Goal: Task Accomplishment & Management: Use online tool/utility

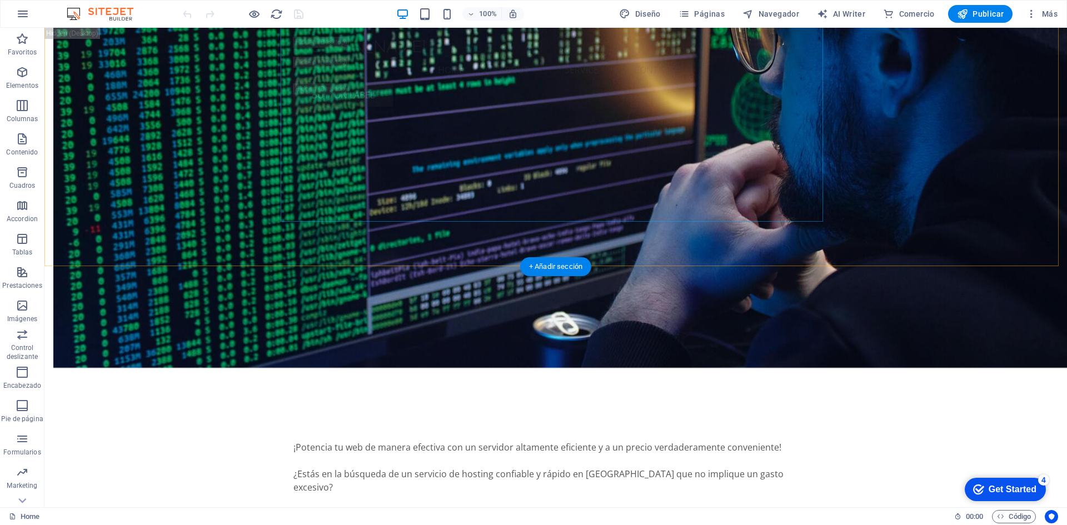
scroll to position [2724, 0]
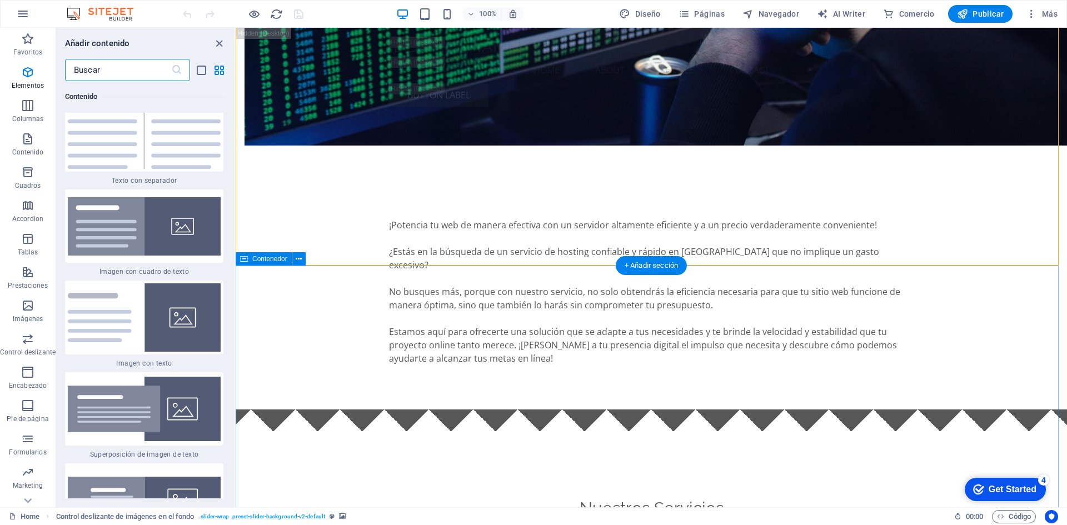
scroll to position [3770, 0]
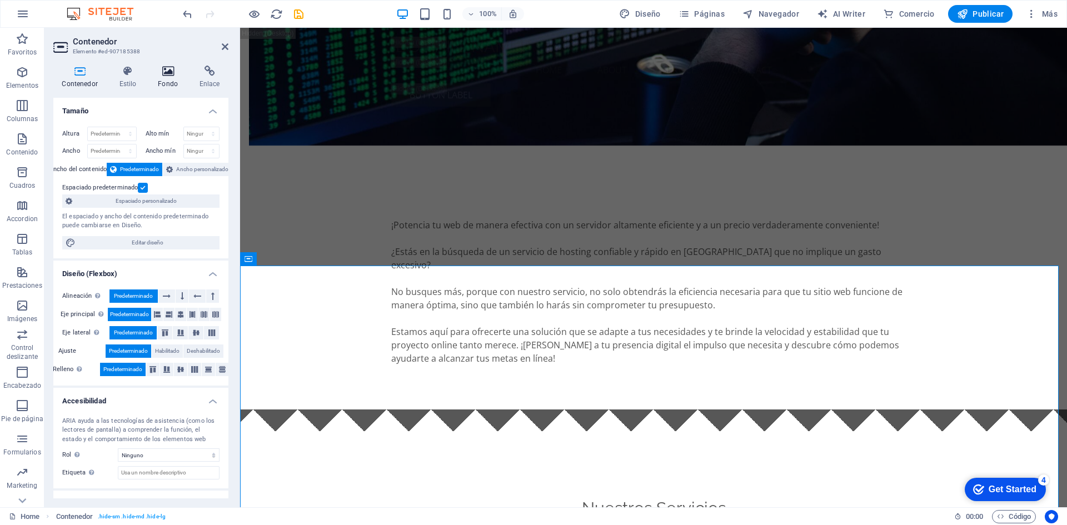
click at [167, 74] on icon at bounding box center [168, 71] width 37 height 11
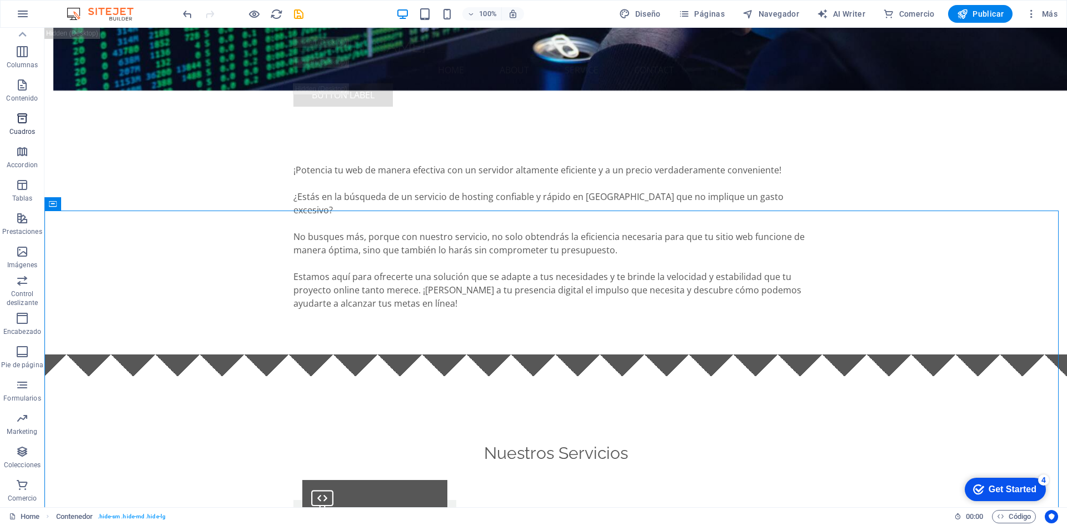
scroll to position [0, 0]
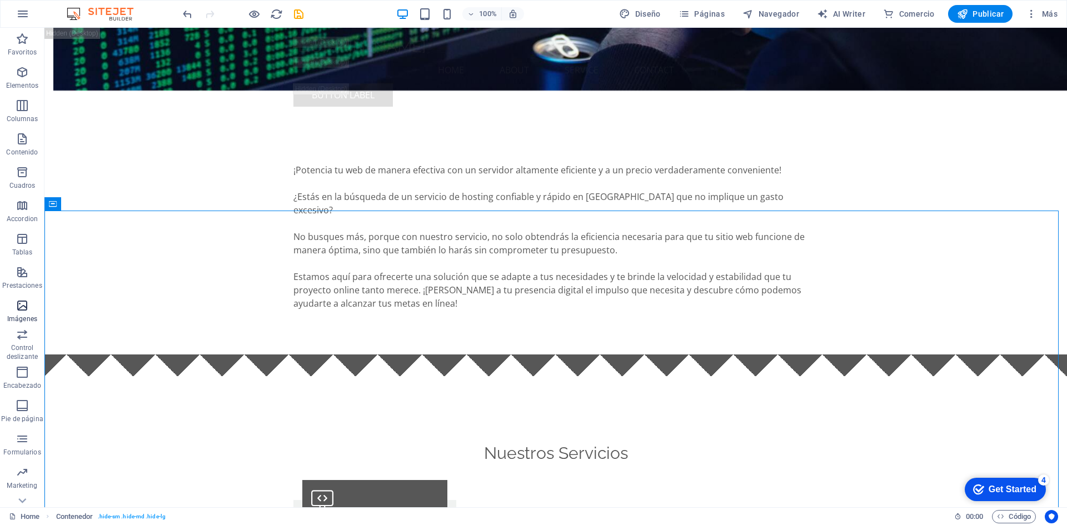
click at [28, 304] on icon "button" at bounding box center [22, 305] width 13 height 13
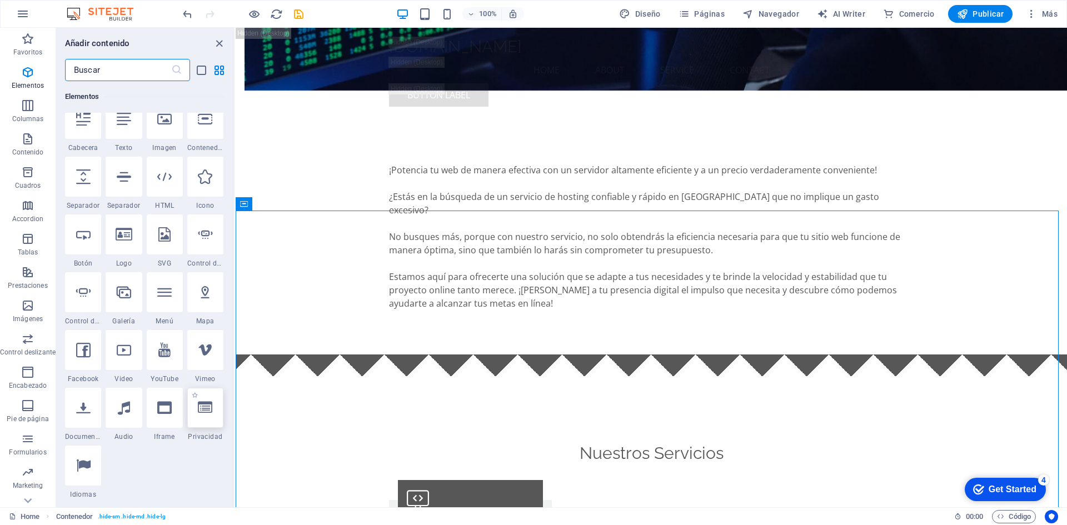
scroll to position [222, 0]
click at [170, 126] on icon at bounding box center [164, 120] width 14 height 14
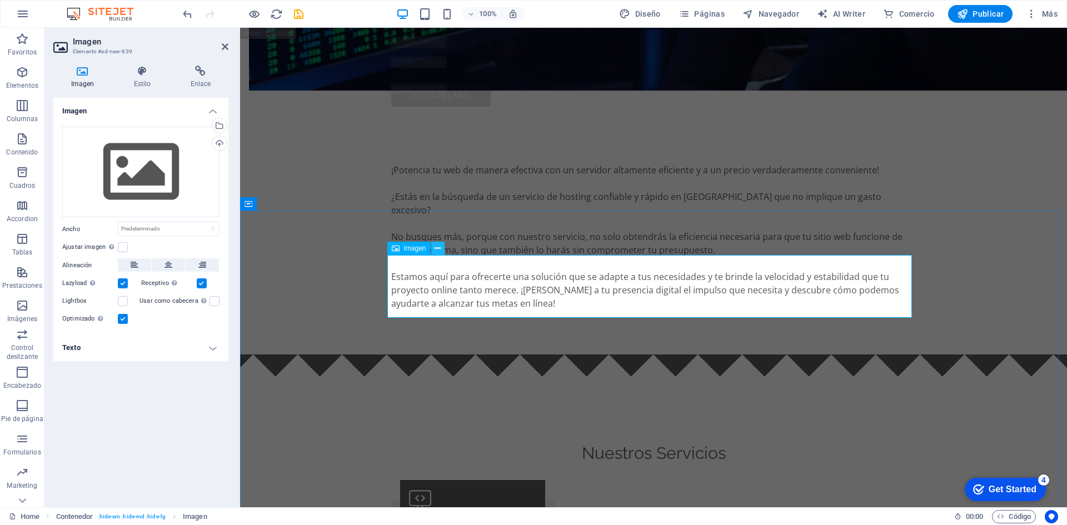
click at [437, 250] on icon at bounding box center [438, 249] width 6 height 12
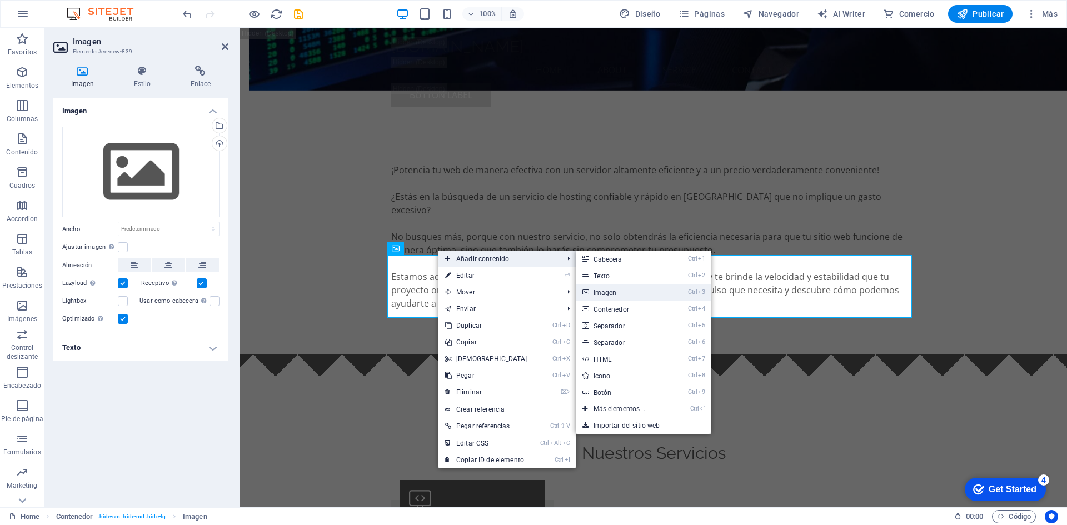
click at [610, 291] on link "Ctrl 3 Imagen" at bounding box center [622, 292] width 93 height 17
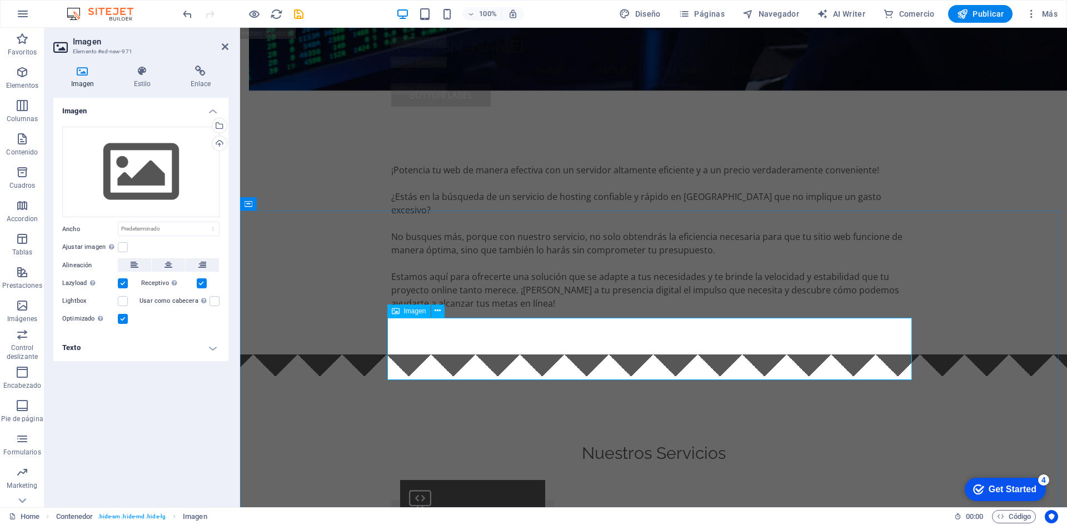
click at [397, 314] on icon at bounding box center [396, 311] width 8 height 13
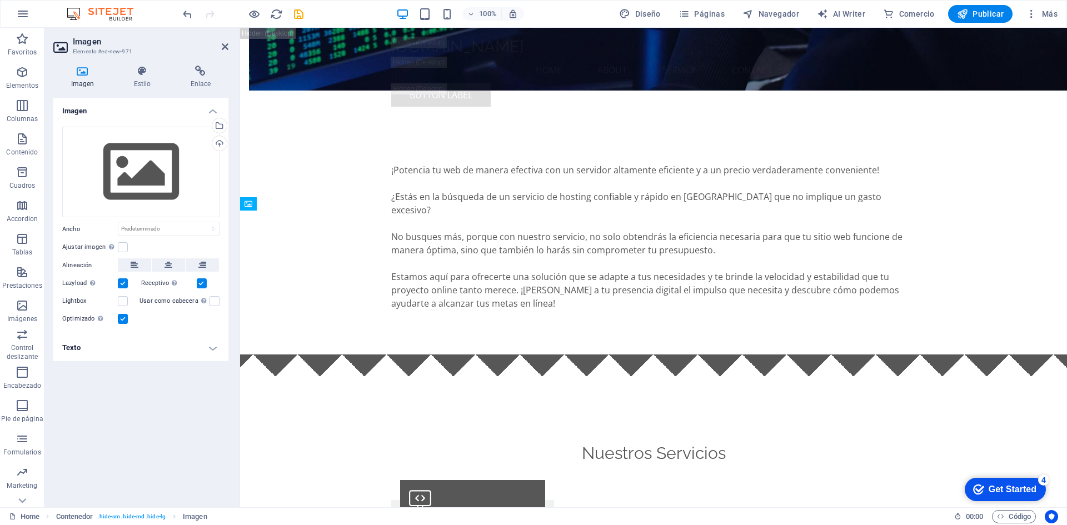
drag, startPoint x: 637, startPoint y: 342, endPoint x: 392, endPoint y: 271, distance: 255.6
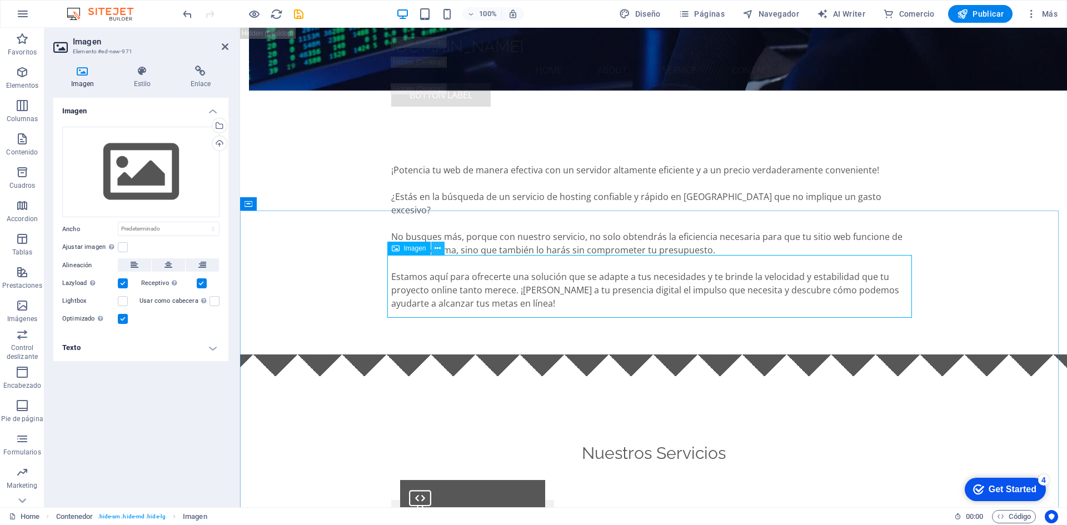
click at [437, 246] on icon at bounding box center [438, 249] width 6 height 12
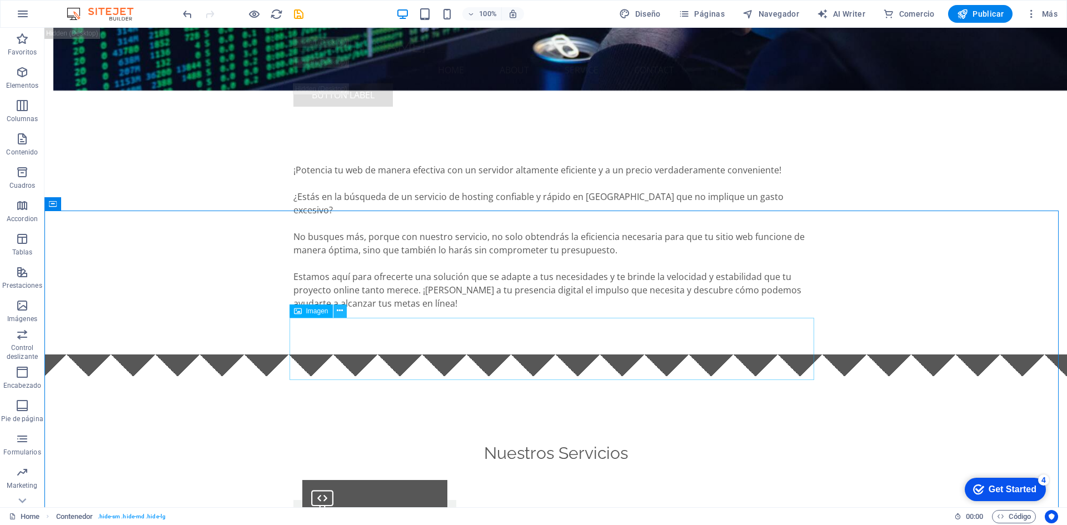
click at [343, 310] on icon at bounding box center [340, 311] width 6 height 12
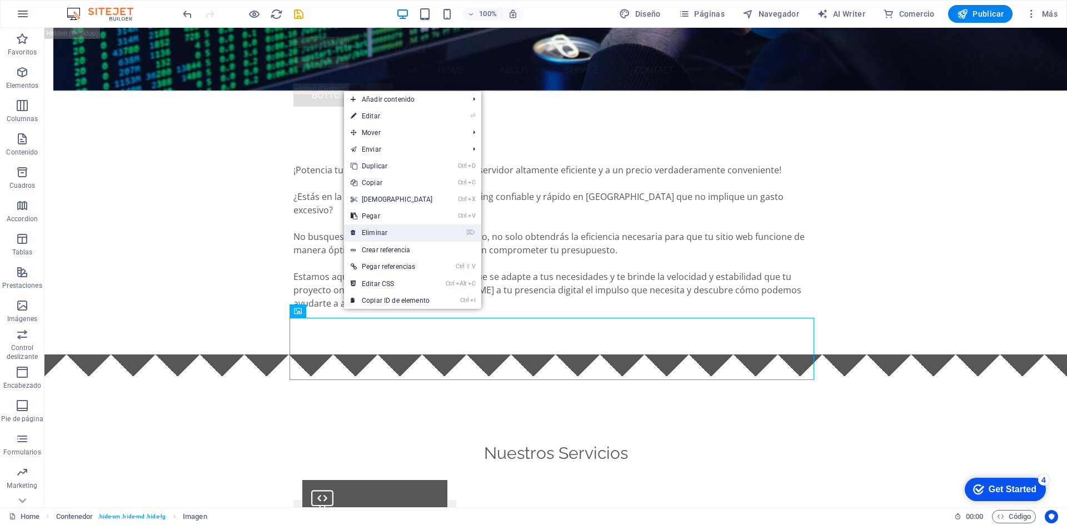
click at [384, 235] on link "⌦ Eliminar" at bounding box center [392, 233] width 96 height 17
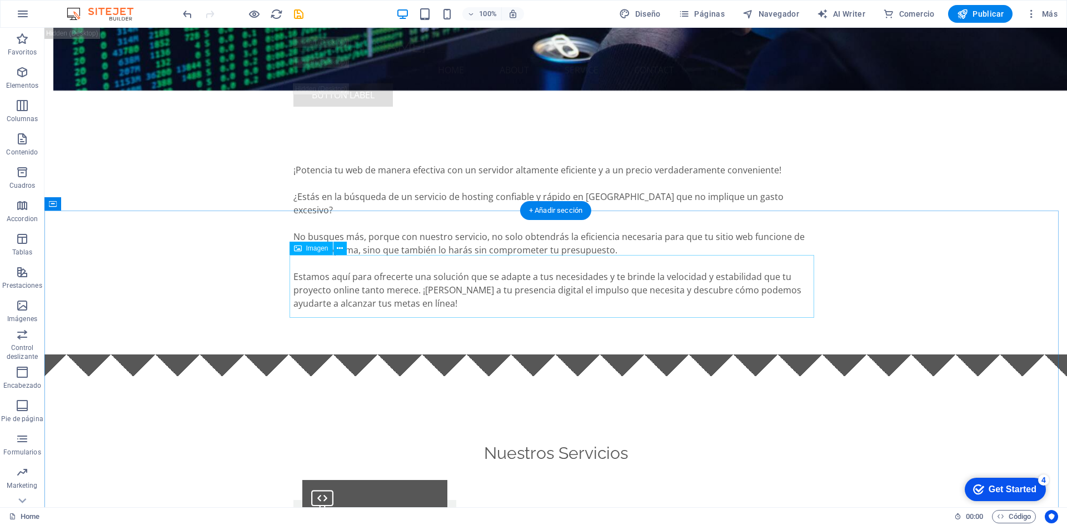
click at [337, 248] on icon at bounding box center [340, 249] width 6 height 12
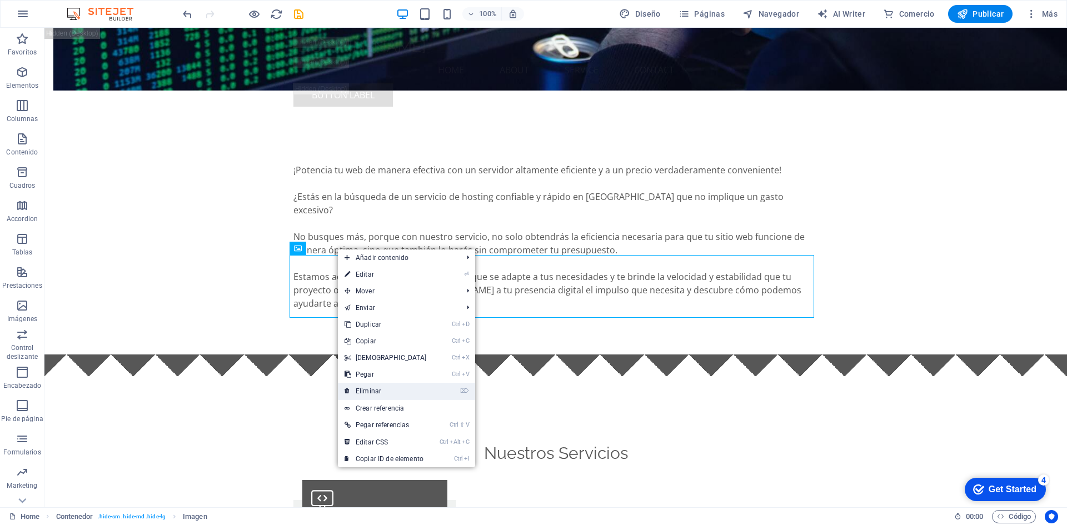
drag, startPoint x: 345, startPoint y: 362, endPoint x: 390, endPoint y: 390, distance: 52.4
click at [390, 390] on link "⌦ Eliminar" at bounding box center [386, 391] width 96 height 17
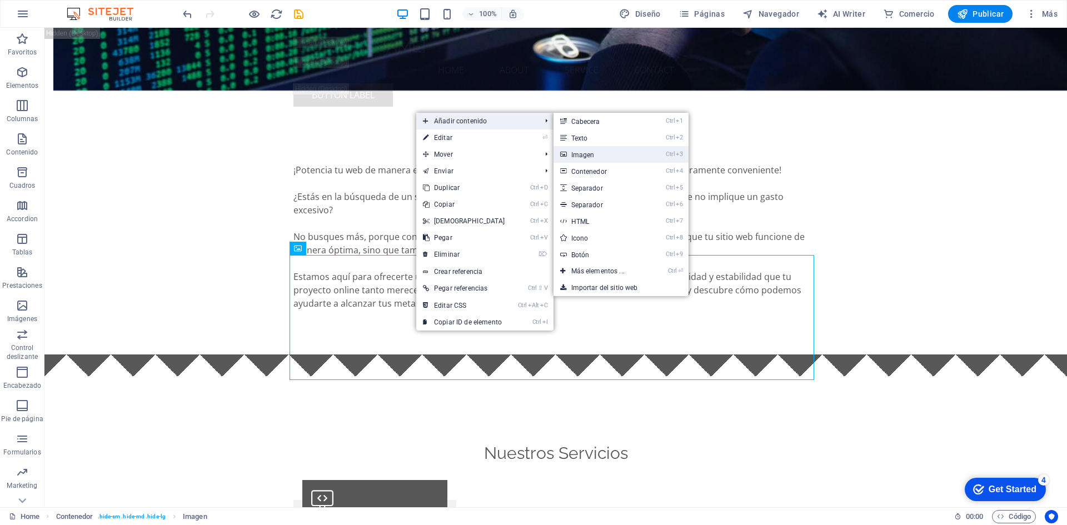
click at [586, 158] on link "Ctrl 3 Imagen" at bounding box center [600, 154] width 93 height 17
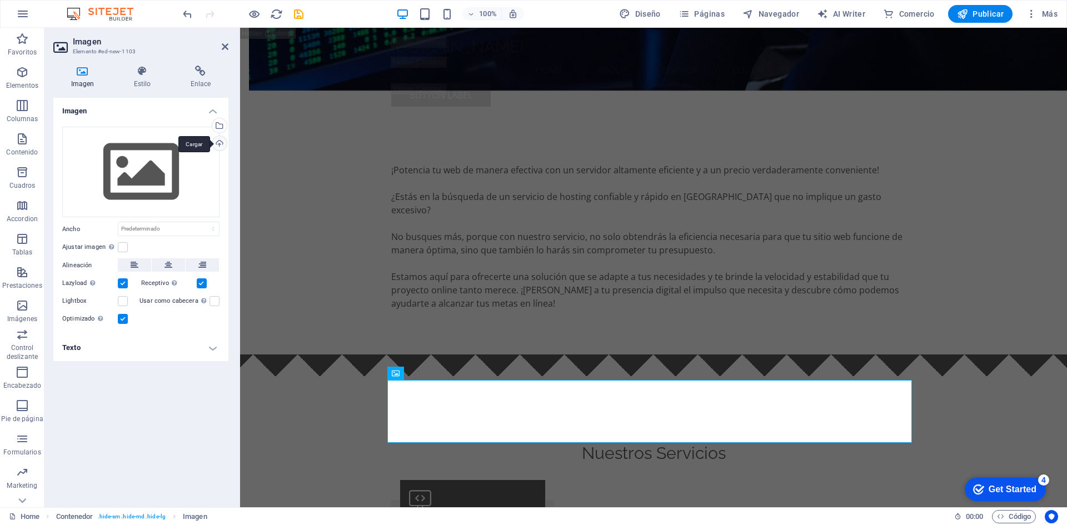
click at [219, 145] on div "Cargar" at bounding box center [218, 144] width 17 height 17
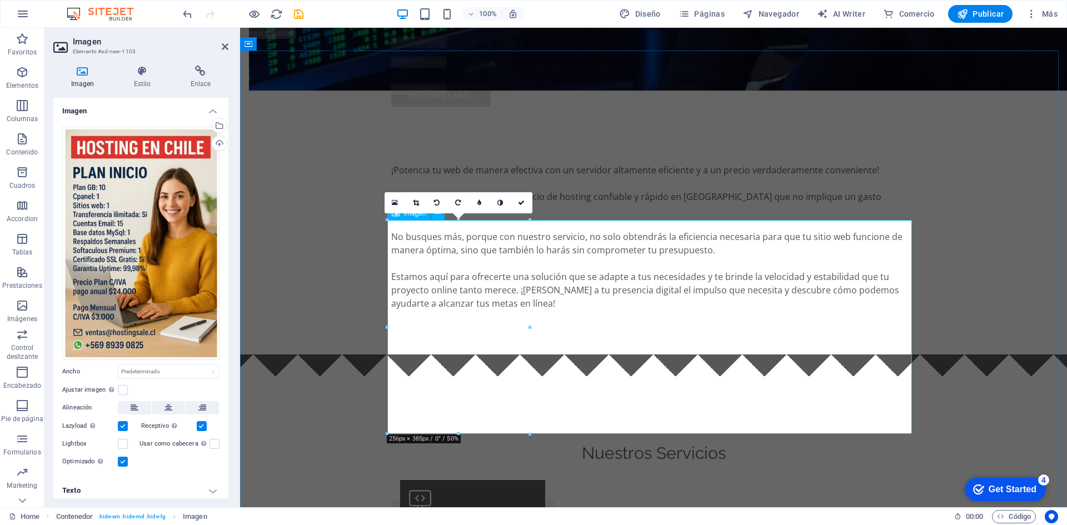
scroll to position [2946, 0]
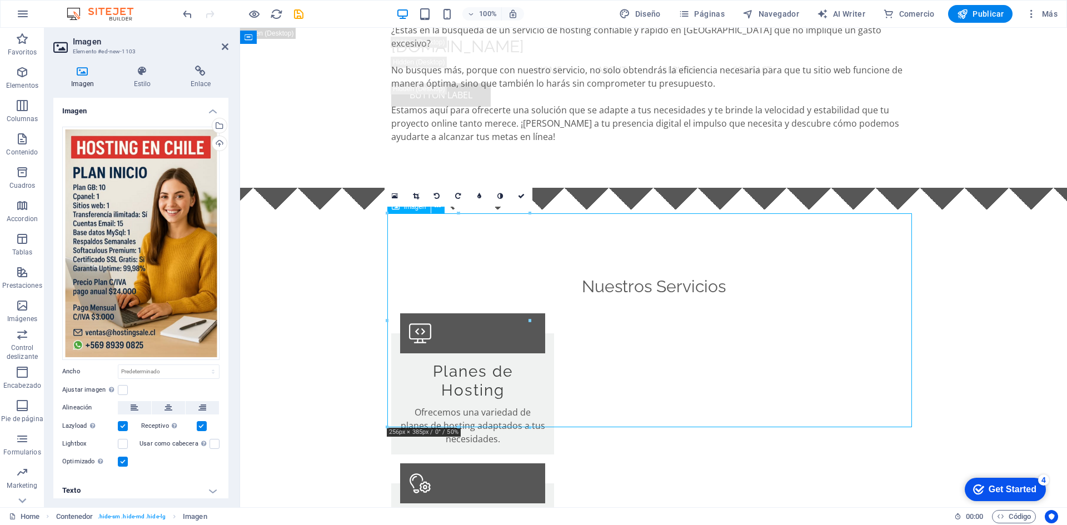
drag, startPoint x: 497, startPoint y: 287, endPoint x: 768, endPoint y: 321, distance: 273.3
drag, startPoint x: 471, startPoint y: 275, endPoint x: 496, endPoint y: 270, distance: 24.9
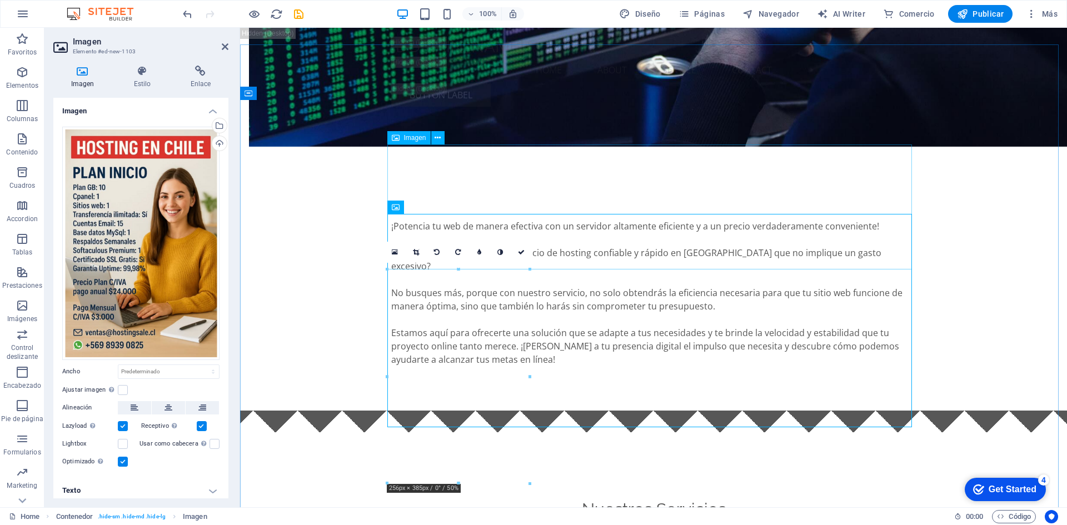
scroll to position [2890, 0]
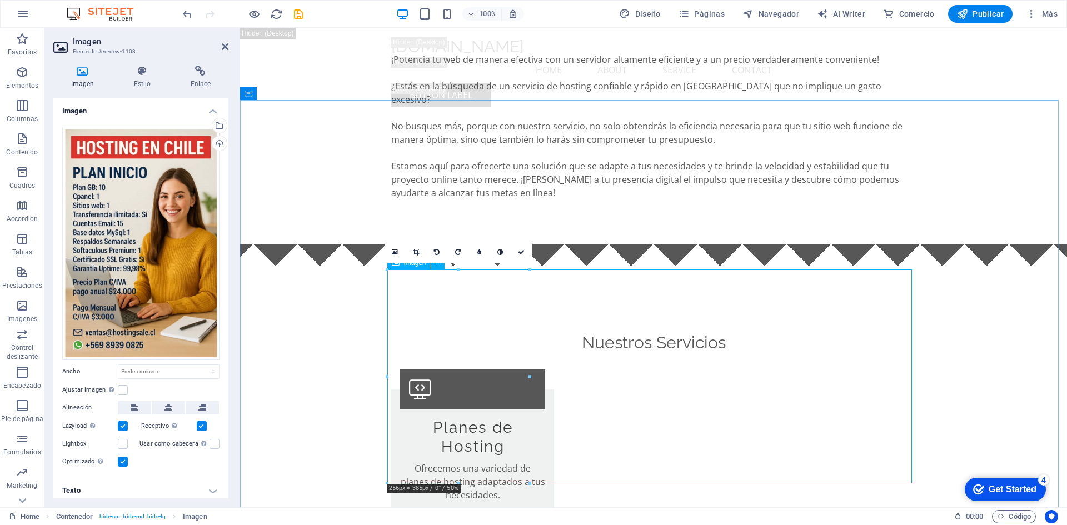
click at [398, 252] on link at bounding box center [395, 252] width 21 height 21
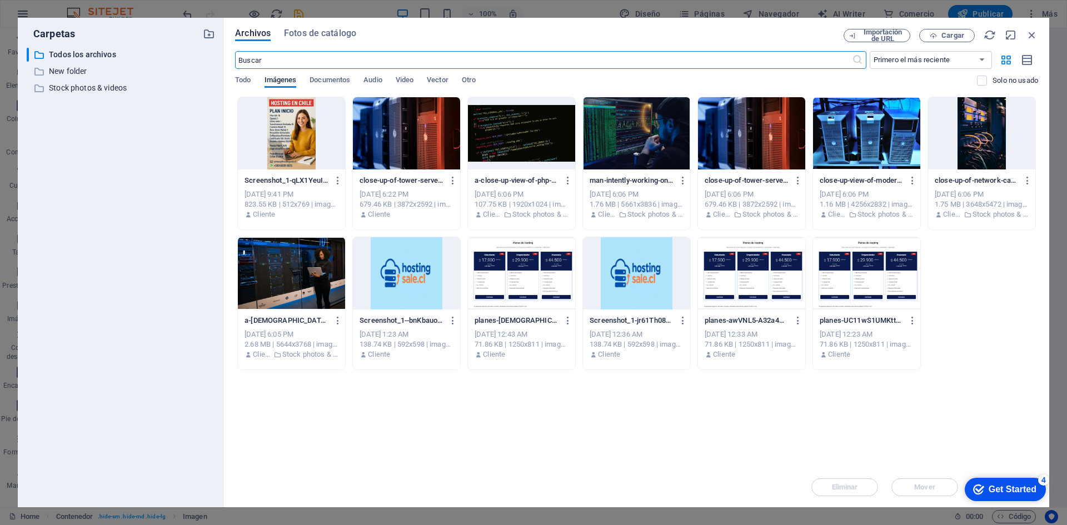
click at [293, 135] on div at bounding box center [291, 133] width 107 height 72
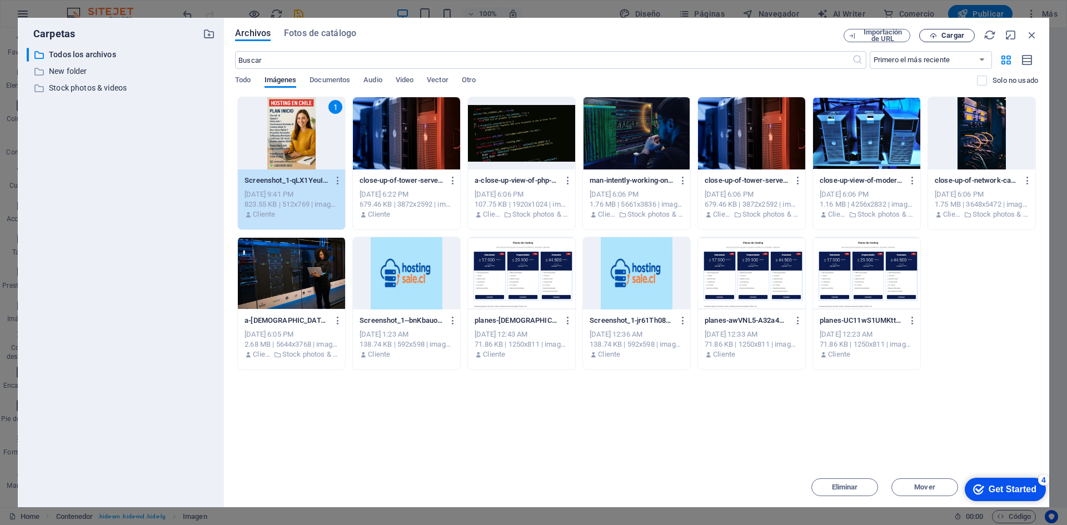
click at [949, 33] on span "Cargar" at bounding box center [953, 35] width 23 height 7
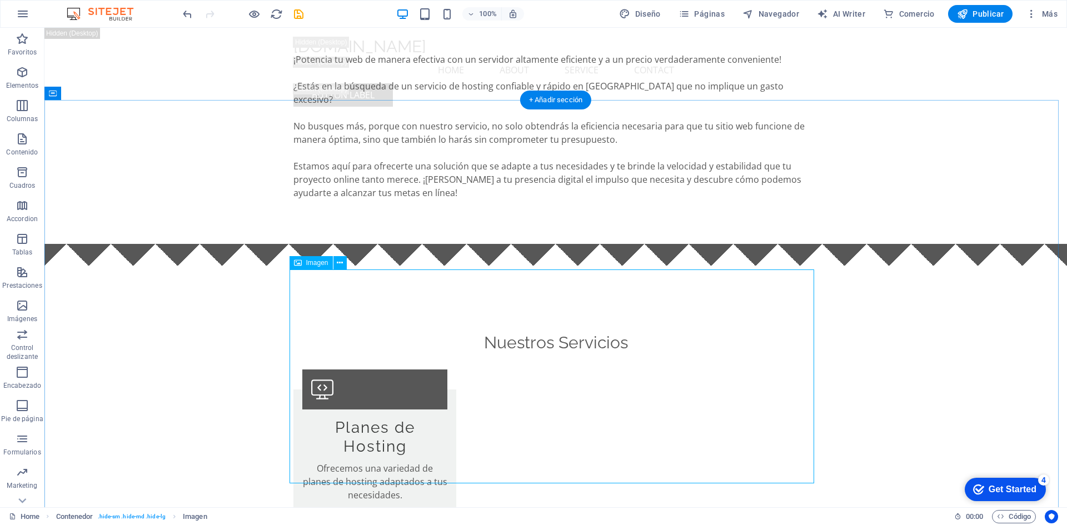
drag, startPoint x: 395, startPoint y: 353, endPoint x: 387, endPoint y: 322, distance: 31.4
click at [342, 265] on icon at bounding box center [340, 263] width 6 height 12
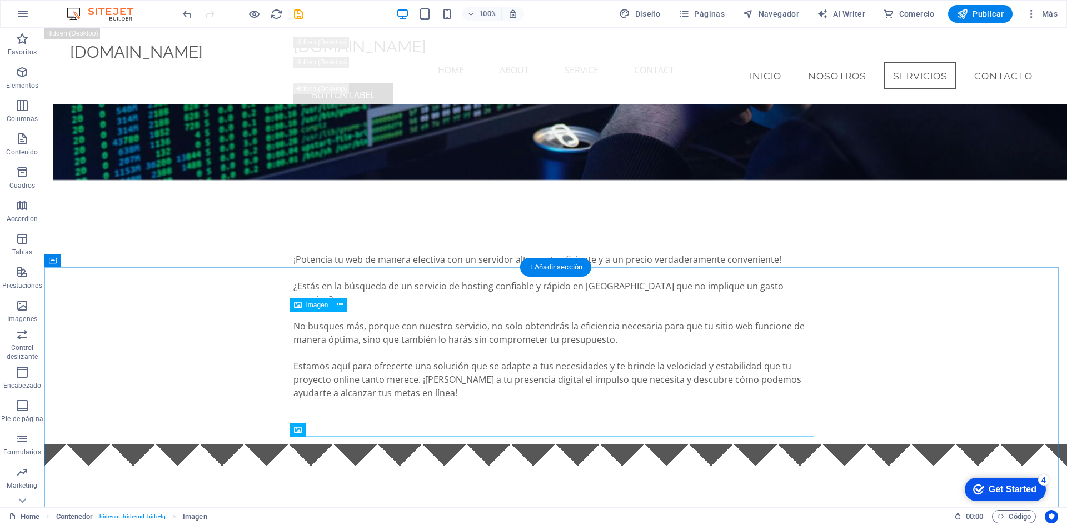
scroll to position [2833, 0]
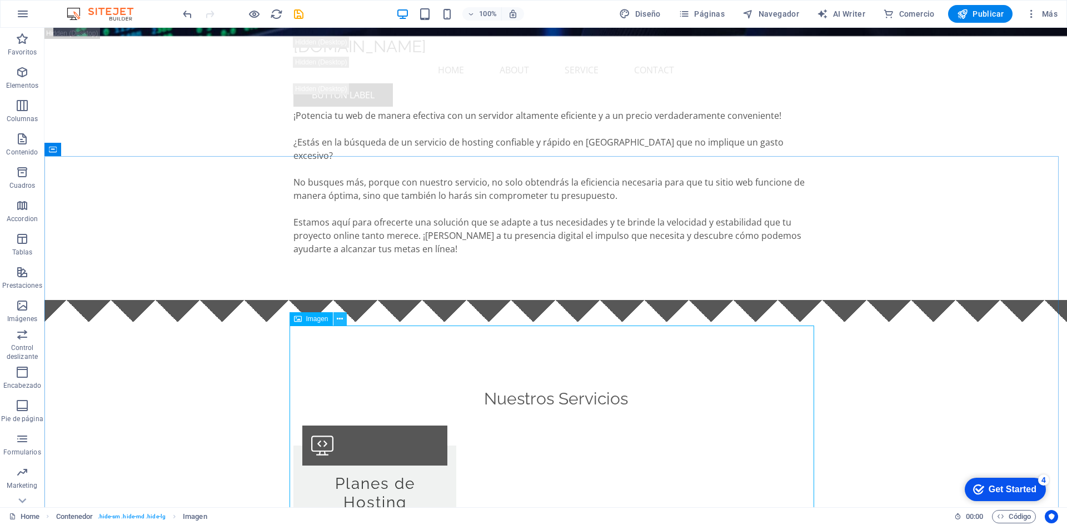
click at [340, 318] on icon at bounding box center [340, 319] width 6 height 12
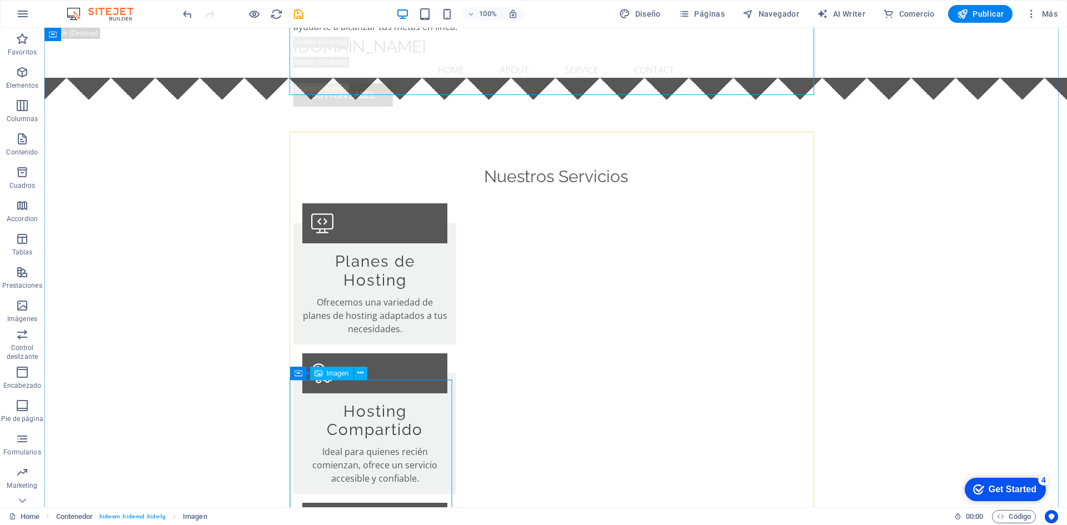
scroll to position [3000, 0]
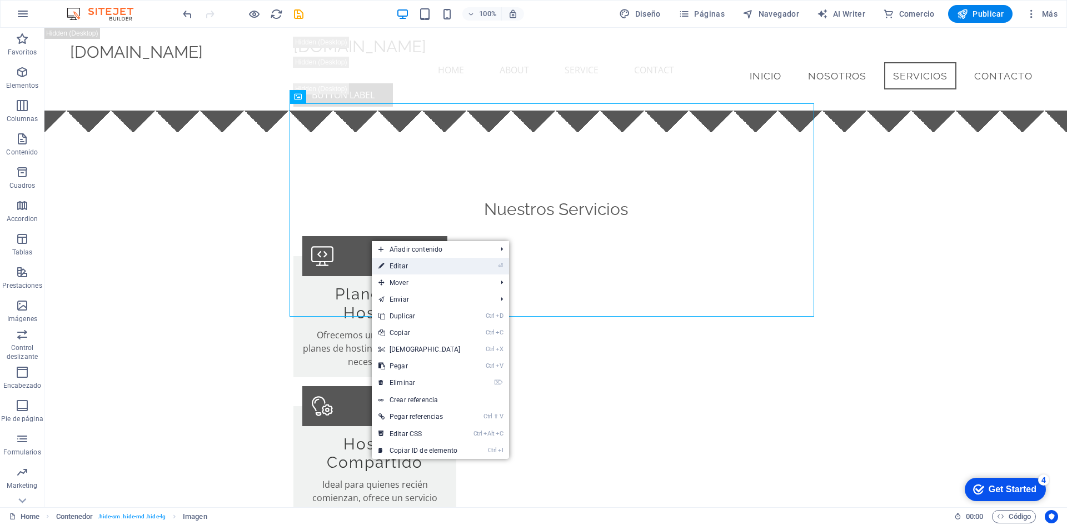
click at [392, 263] on link "⏎ Editar" at bounding box center [420, 266] width 96 height 17
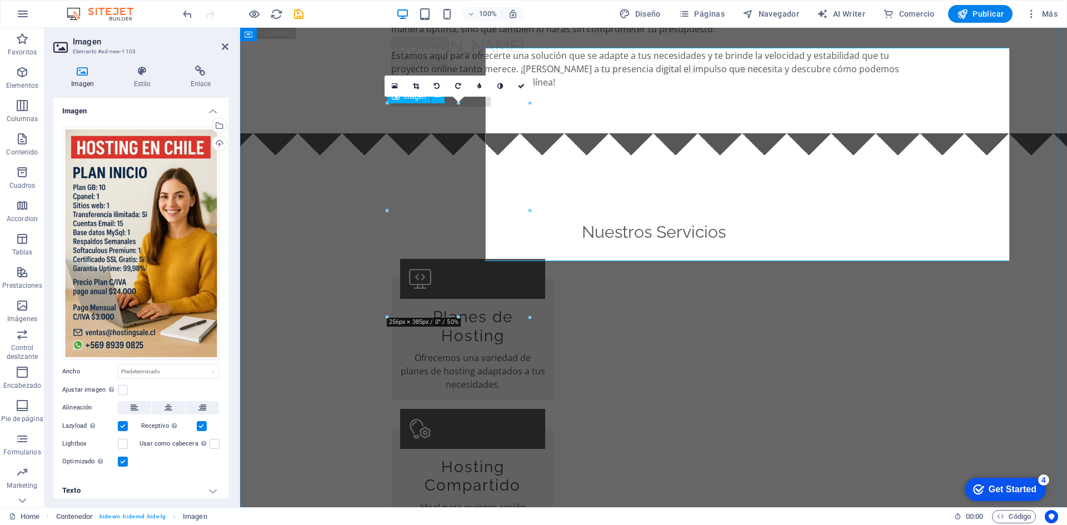
scroll to position [3056, 0]
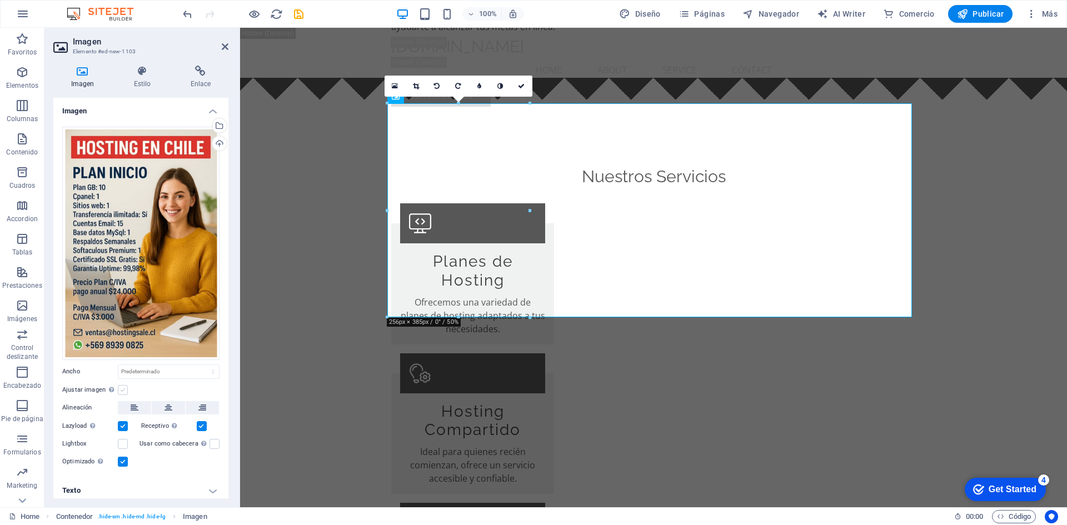
click at [123, 385] on label at bounding box center [123, 390] width 10 height 10
click at [0, 0] on input "Ajustar imagen Ajustar imagen automáticamente a un ancho y alto fijo" at bounding box center [0, 0] width 0 height 0
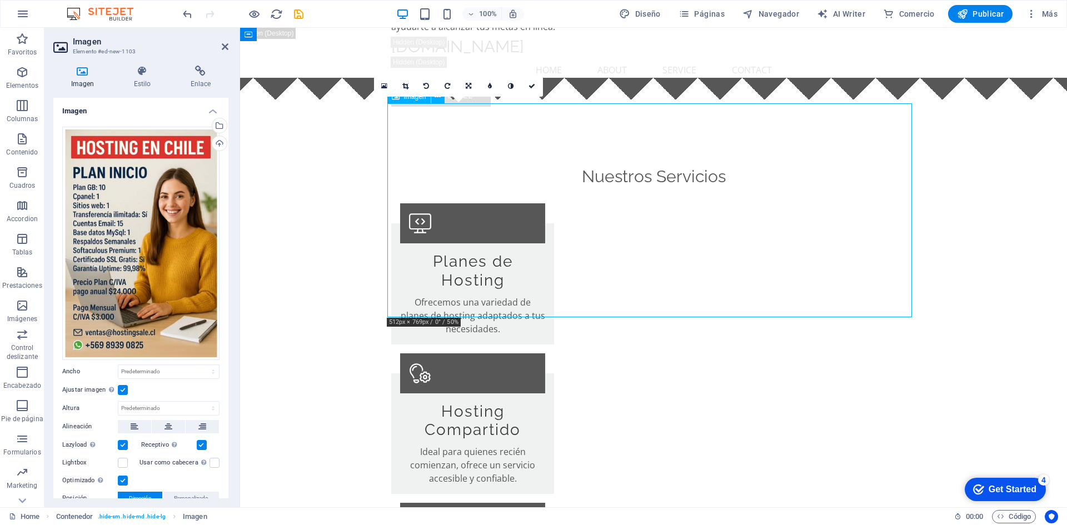
drag, startPoint x: 464, startPoint y: 278, endPoint x: 537, endPoint y: 285, distance: 73.6
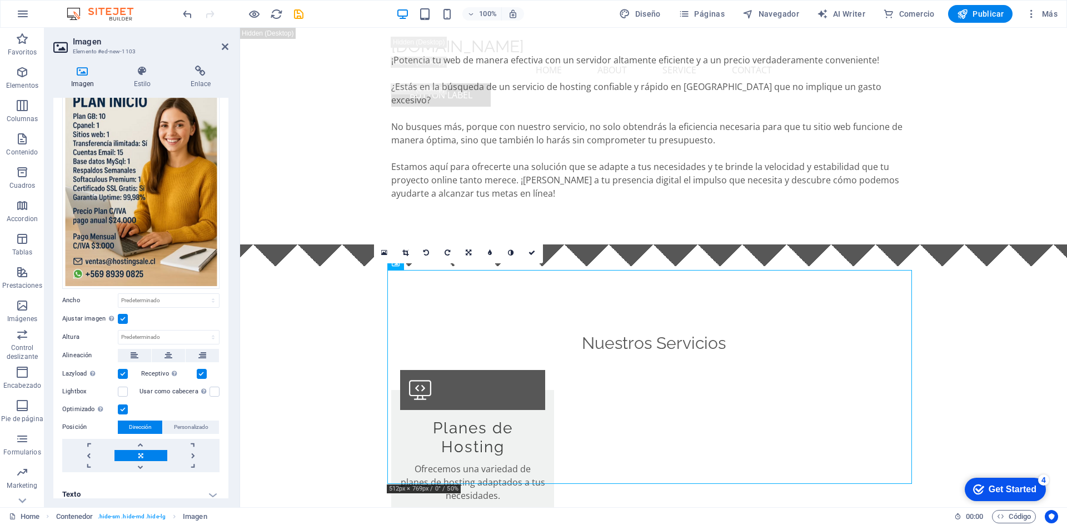
scroll to position [77, 0]
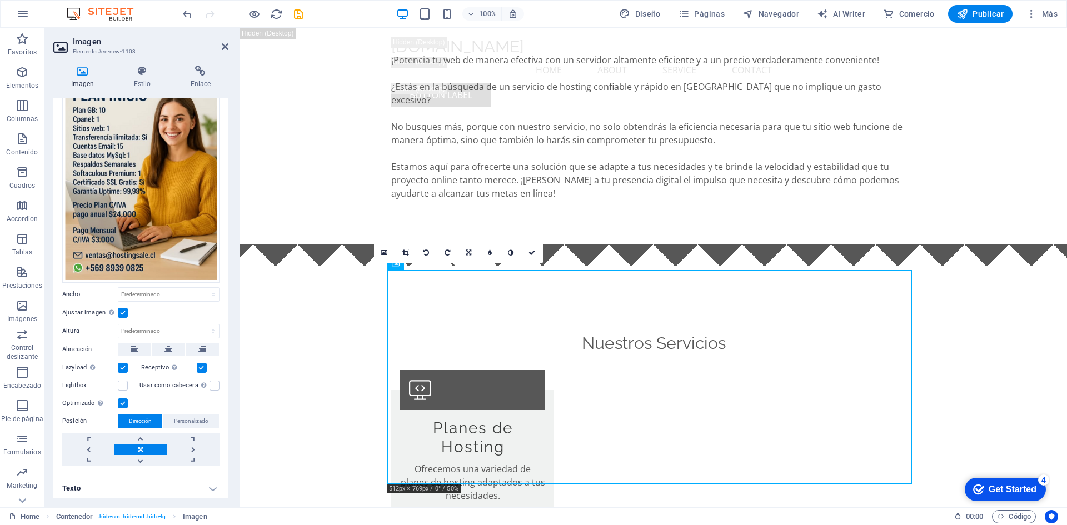
click at [119, 308] on label at bounding box center [123, 313] width 10 height 10
click at [0, 0] on input "Ajustar imagen Ajustar imagen automáticamente a un ancho y alto fijo" at bounding box center [0, 0] width 0 height 0
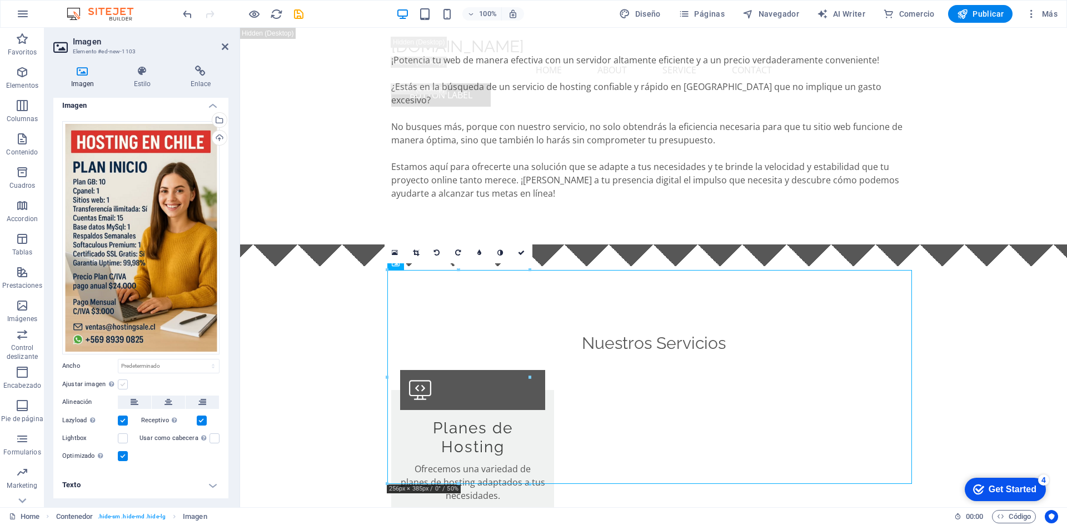
scroll to position [2, 0]
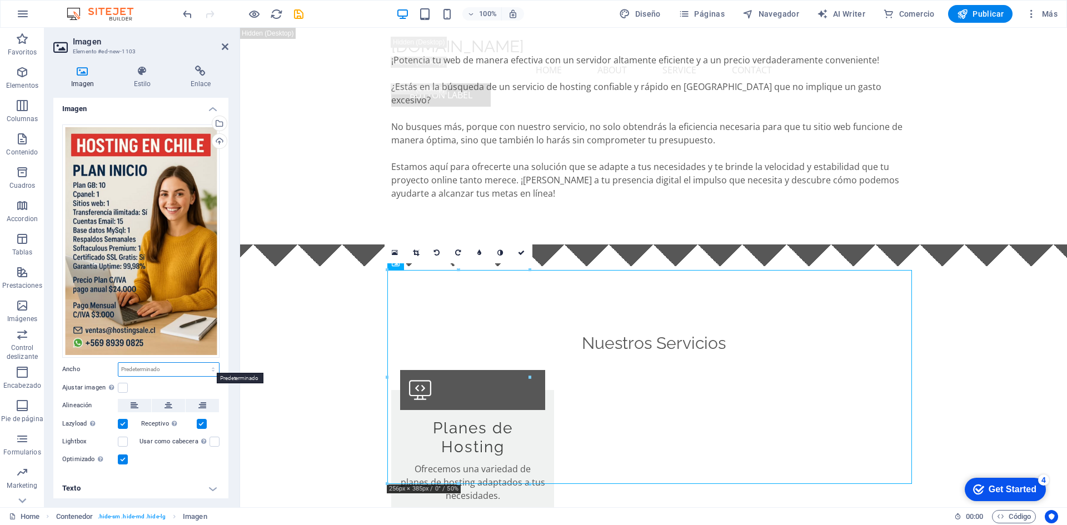
click at [167, 368] on select "Predeterminado automático px rem % em vh vw" at bounding box center [168, 369] width 101 height 13
click at [118, 363] on select "Predeterminado automático px rem % em vh vw" at bounding box center [168, 369] width 101 height 13
click at [176, 367] on select "Predeterminado automático px rem % em vh vw" at bounding box center [168, 369] width 101 height 13
select select "%"
click at [201, 363] on select "Predeterminado automático px rem % em vh vw" at bounding box center [168, 369] width 101 height 13
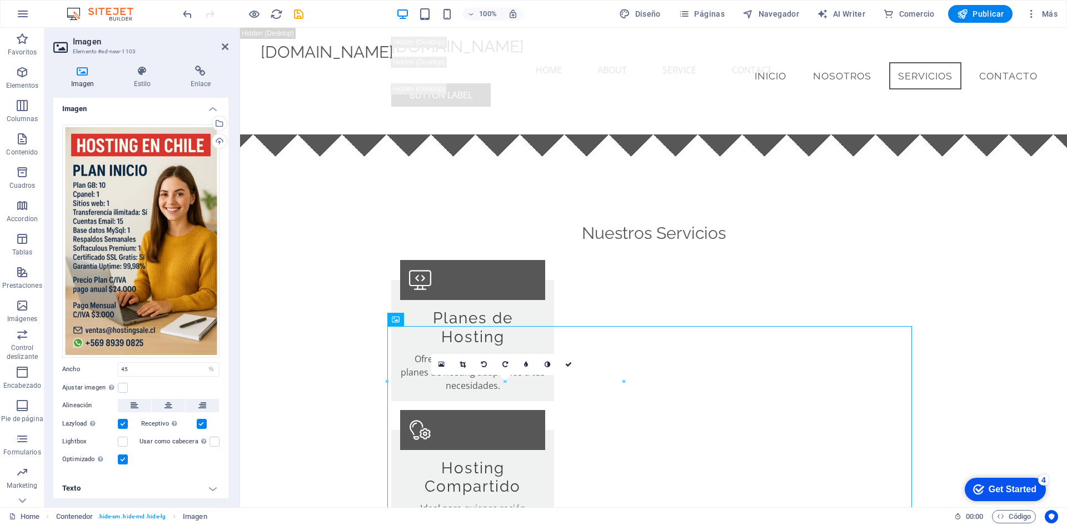
scroll to position [2777, 0]
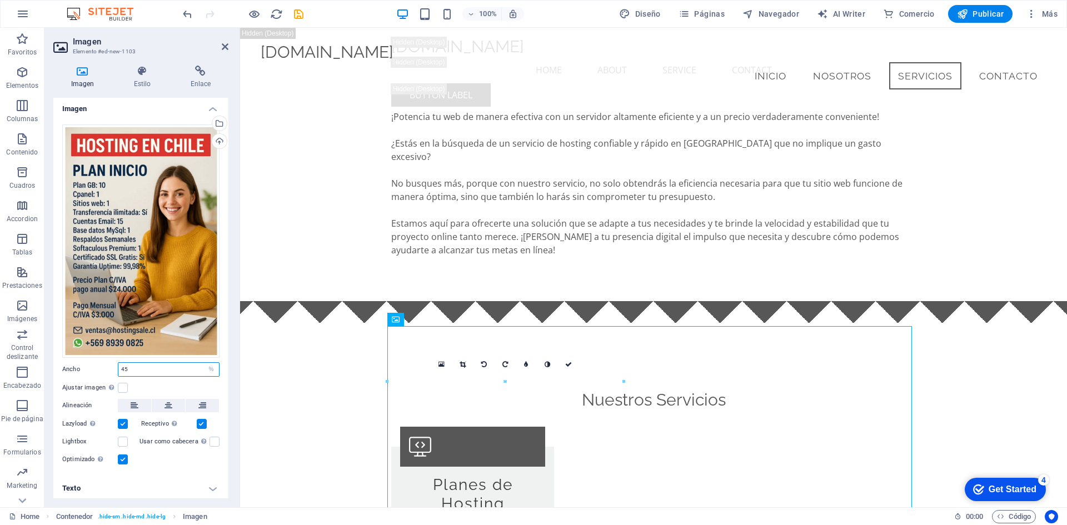
drag, startPoint x: 152, startPoint y: 368, endPoint x: 108, endPoint y: 370, distance: 43.9
click at [108, 370] on div "Ancho 45 Predeterminado automático px rem % em vh vw" at bounding box center [140, 369] width 157 height 14
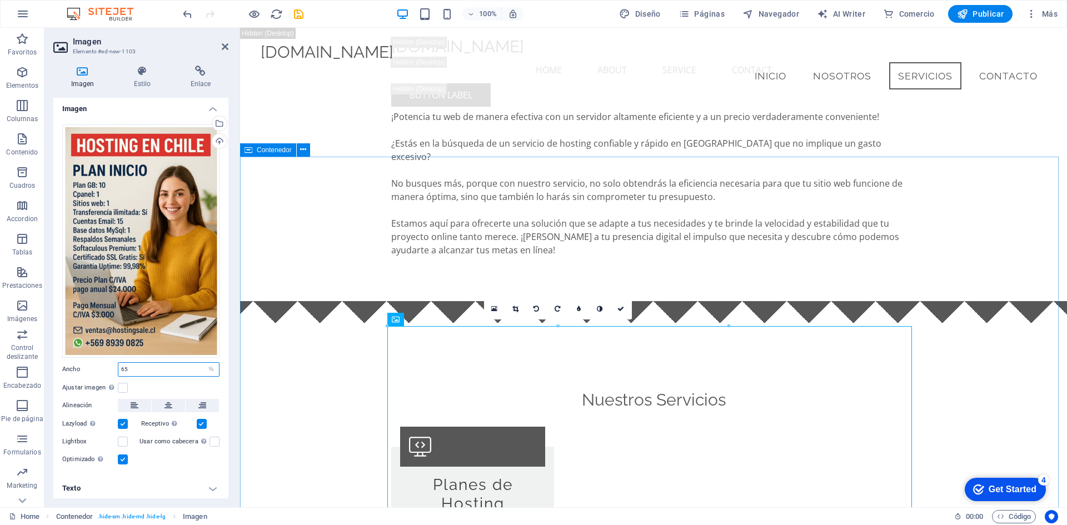
type input "65"
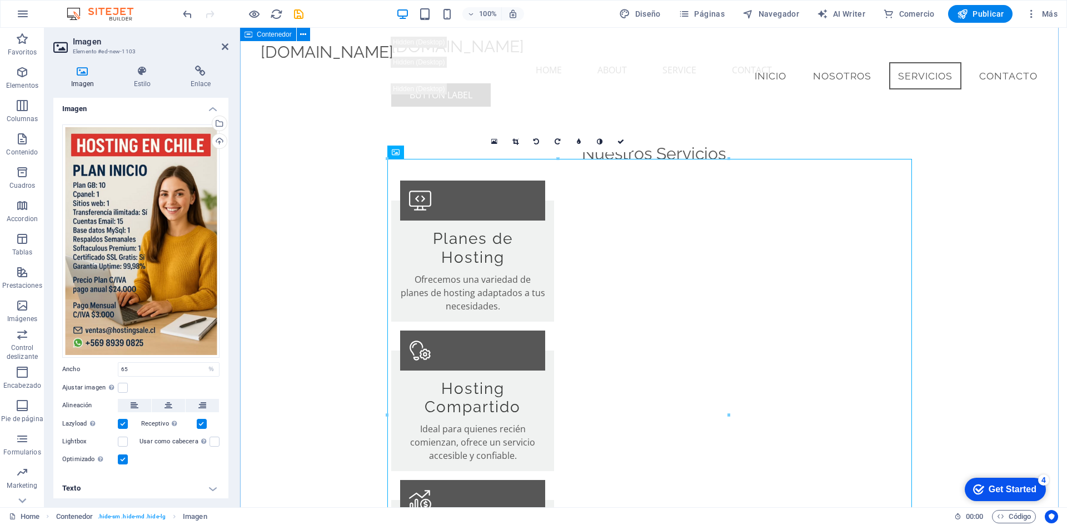
scroll to position [2945, 0]
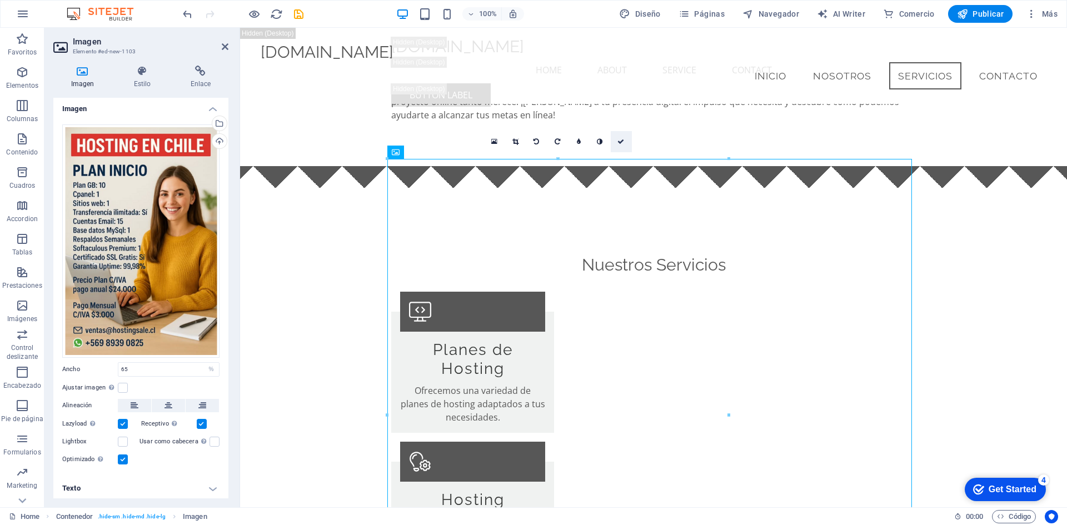
click at [624, 141] on icon at bounding box center [620, 141] width 7 height 7
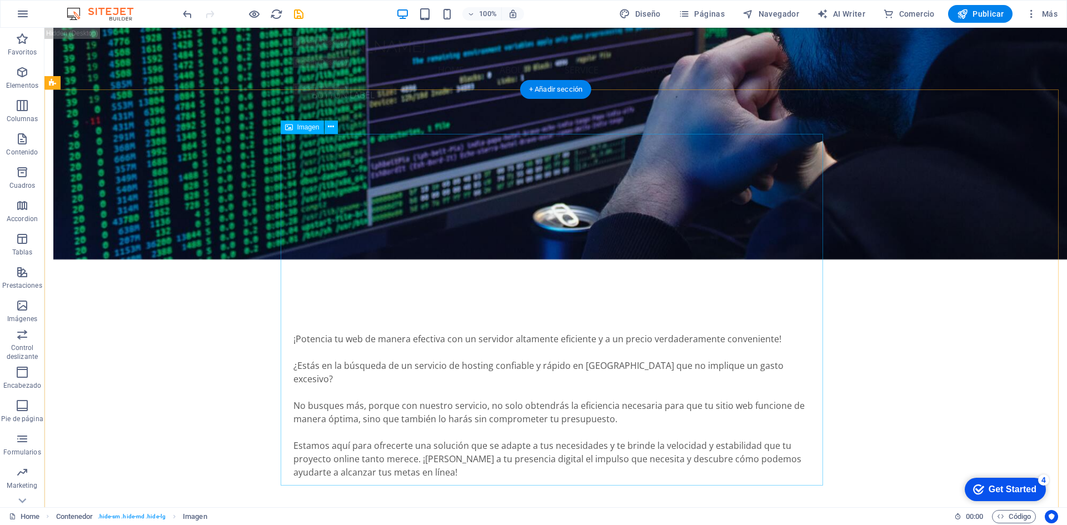
scroll to position [3001, 0]
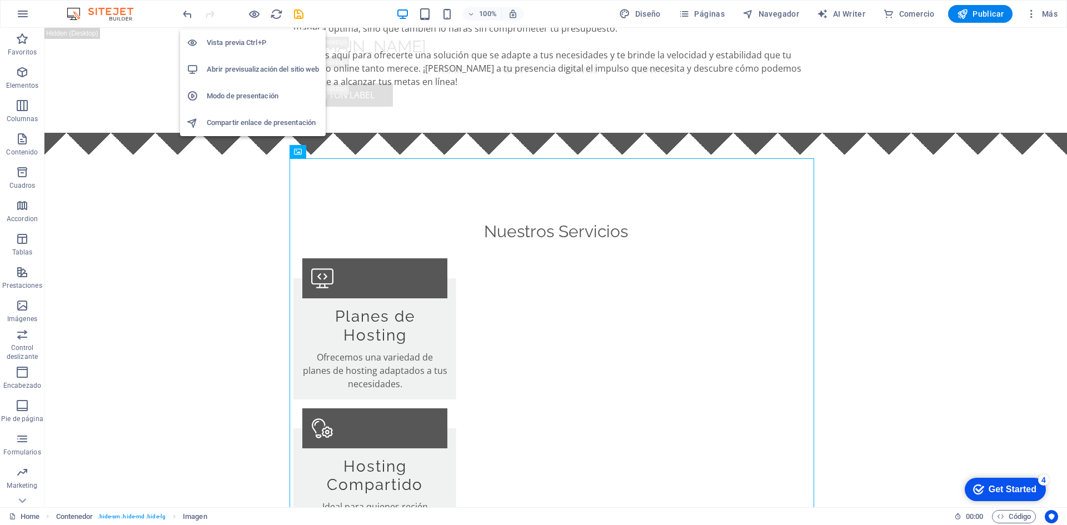
click at [247, 66] on h6 "Abrir previsualización del sitio web" at bounding box center [263, 69] width 112 height 13
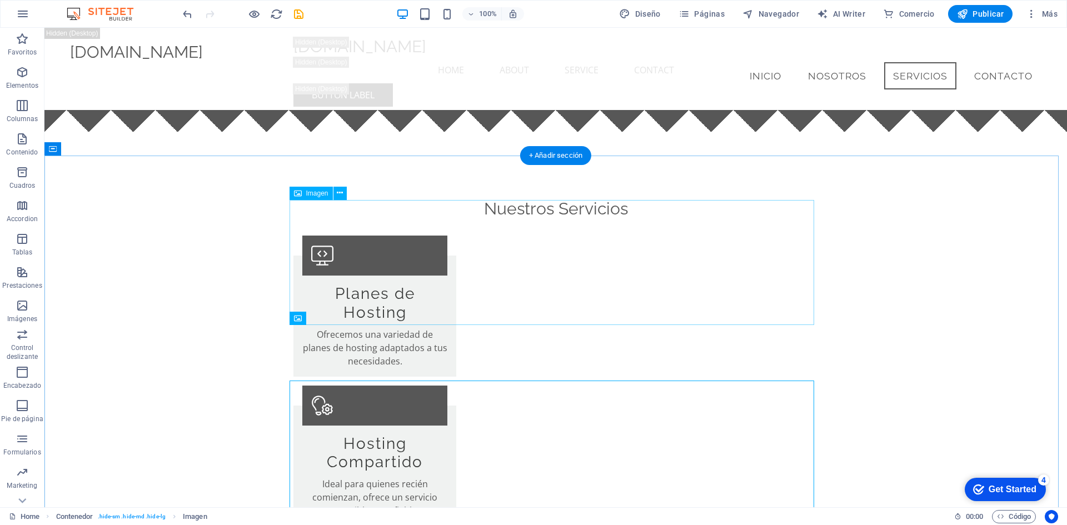
scroll to position [2778, 0]
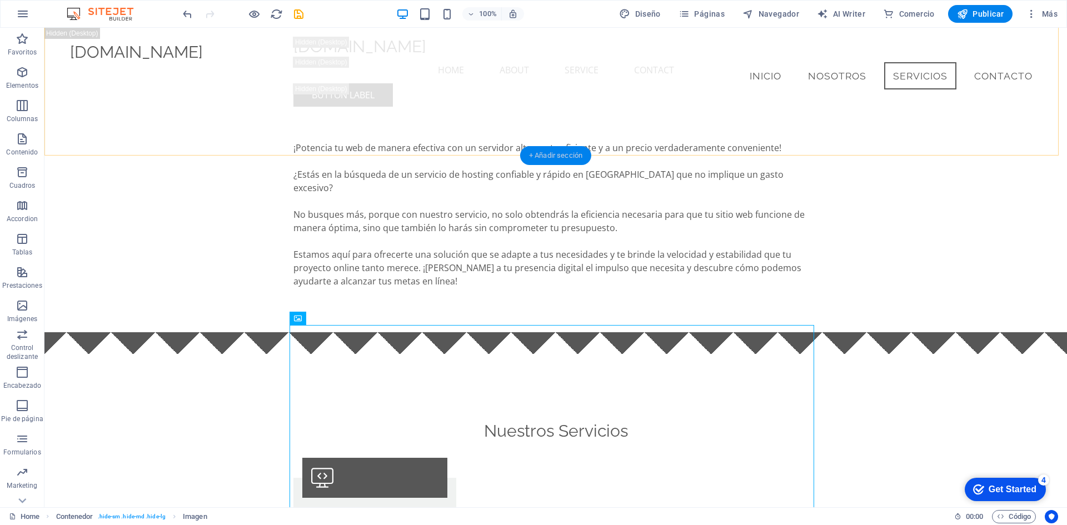
click at [559, 157] on div "+ Añadir sección" at bounding box center [555, 155] width 71 height 19
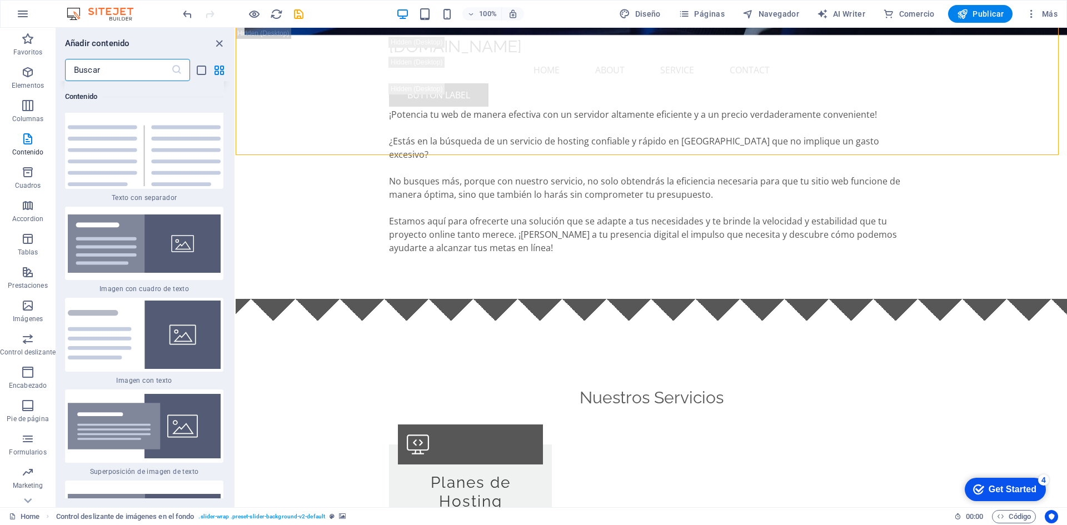
scroll to position [3992, 0]
click at [110, 354] on img at bounding box center [144, 334] width 153 height 68
click at [236, 343] on div "H2 Botón Contenedor Banner Contenedor Barra de información Menú Banner Barra de…" at bounding box center [651, 268] width 831 height 480
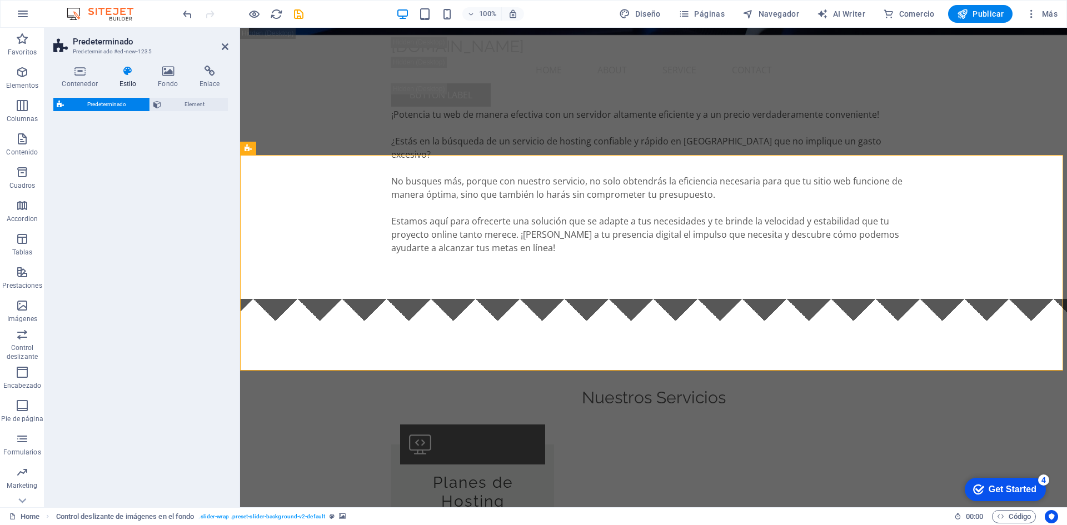
select select "rem"
select select "px"
select select "preset-text-with-image-v4-default"
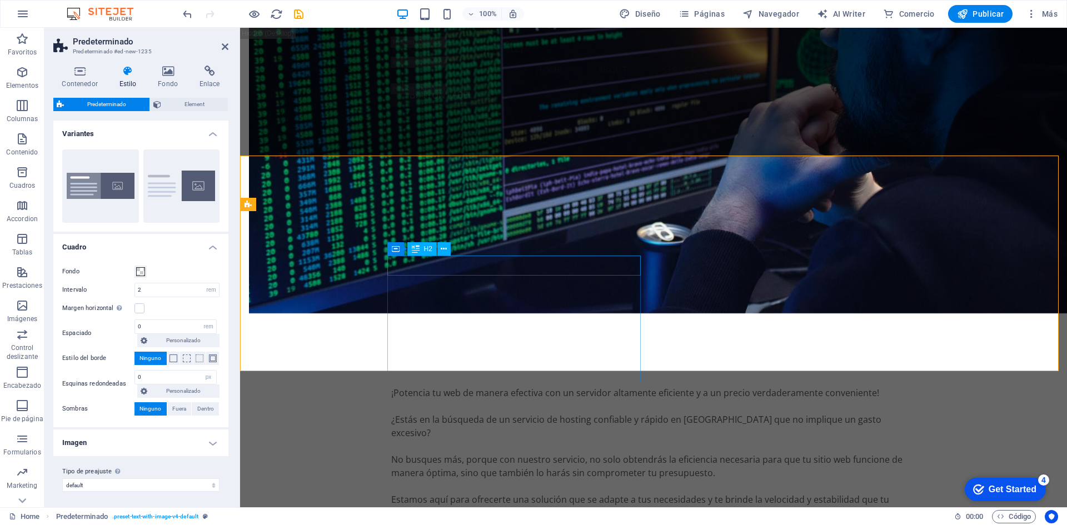
scroll to position [2778, 0]
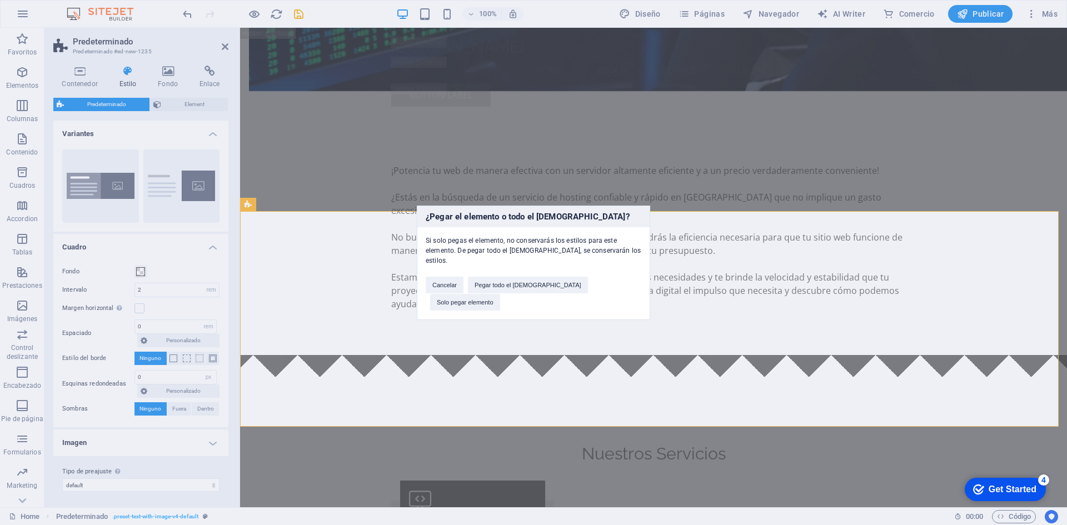
click at [800, 310] on div "¿Pegar el elemento o todo el preajuste? Si solo pegas el elemento, no conservar…" at bounding box center [533, 262] width 1067 height 525
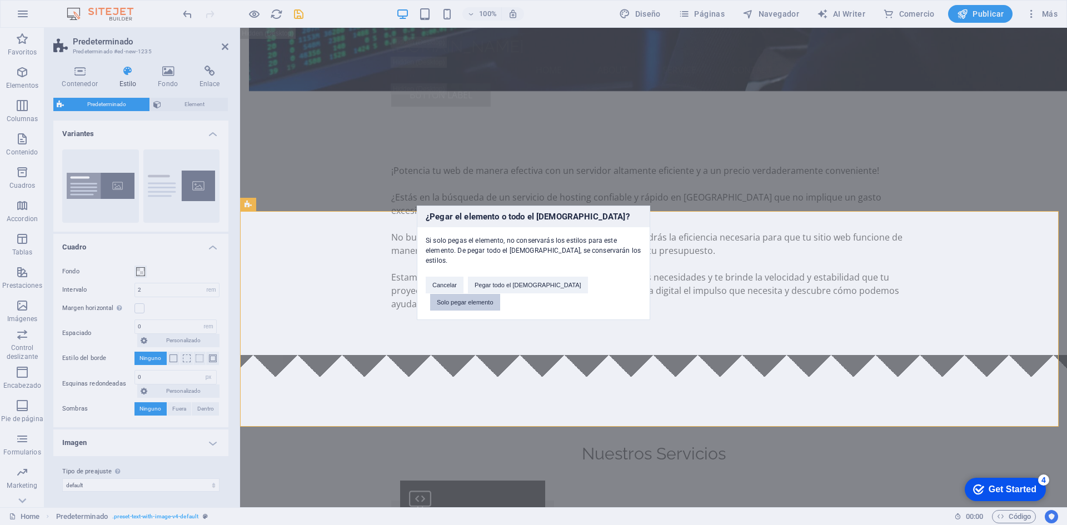
click at [500, 294] on button "Solo pegar elemento" at bounding box center [465, 302] width 70 height 17
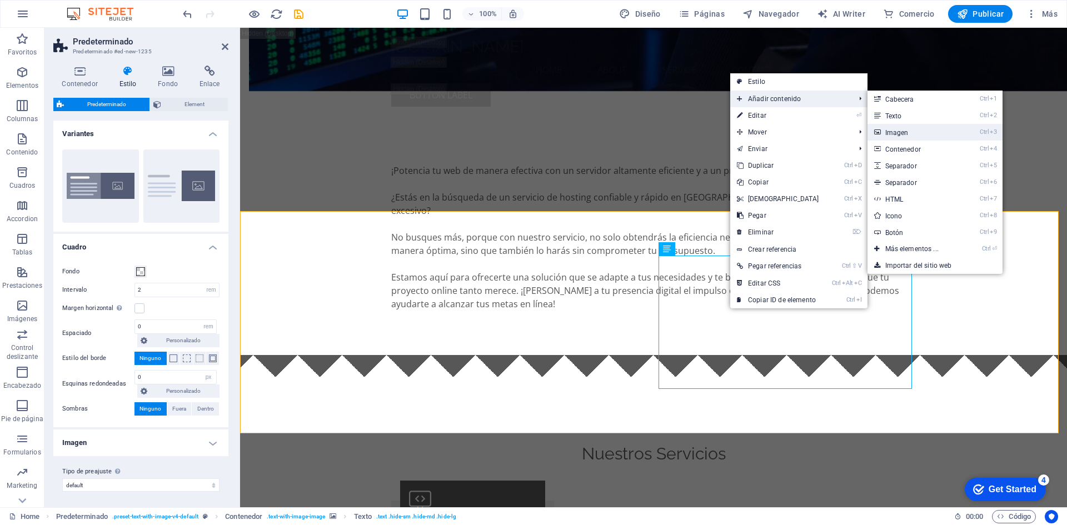
click at [902, 133] on link "Ctrl 3 Imagen" at bounding box center [914, 132] width 93 height 17
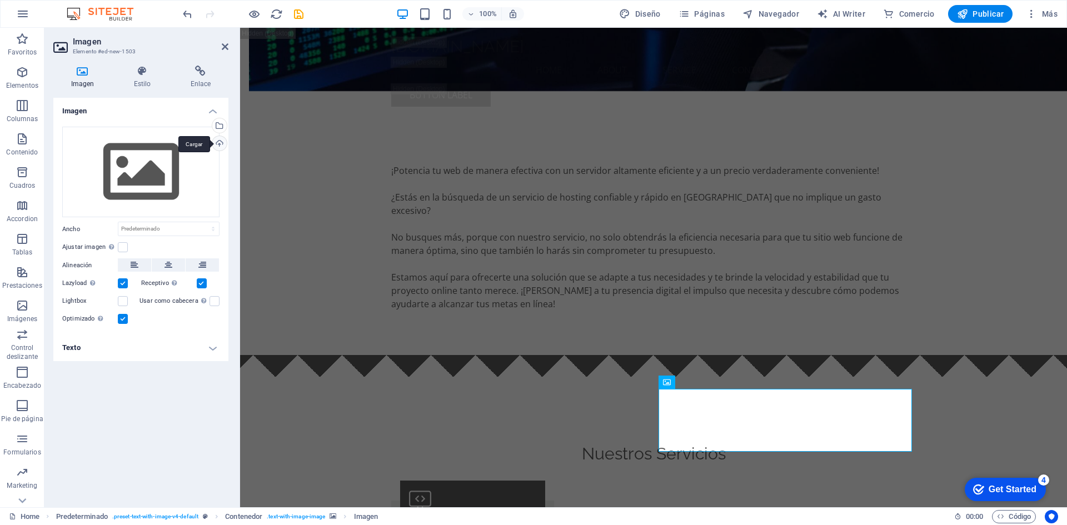
click at [218, 143] on div "Cargar" at bounding box center [218, 144] width 17 height 17
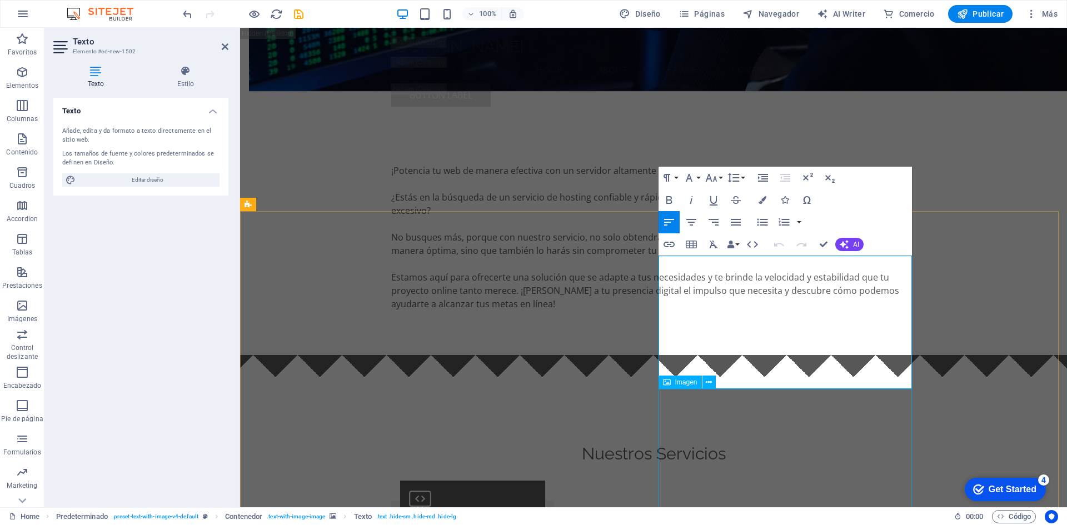
drag, startPoint x: 784, startPoint y: 435, endPoint x: 962, endPoint y: 407, distance: 179.9
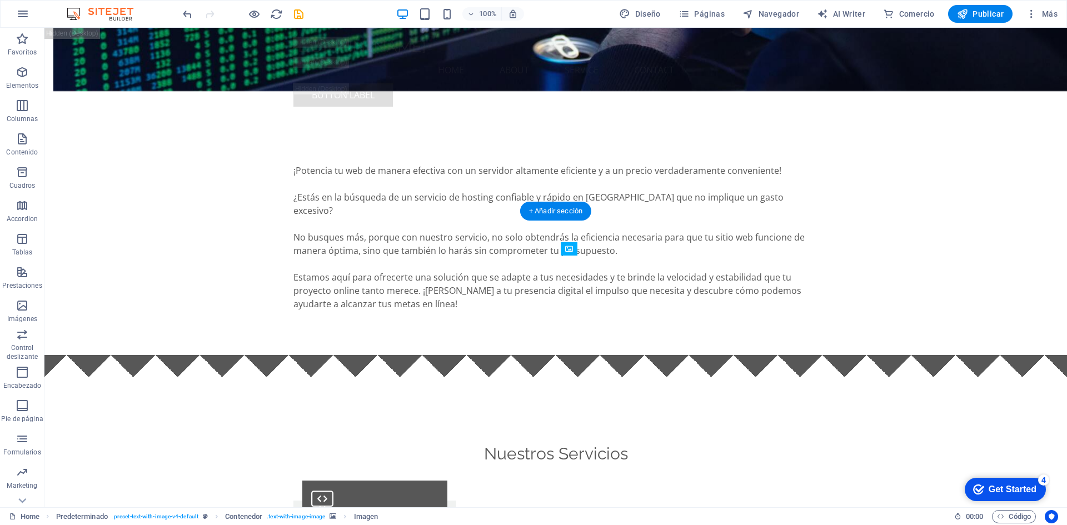
drag, startPoint x: 632, startPoint y: 387, endPoint x: 648, endPoint y: 369, distance: 24.4
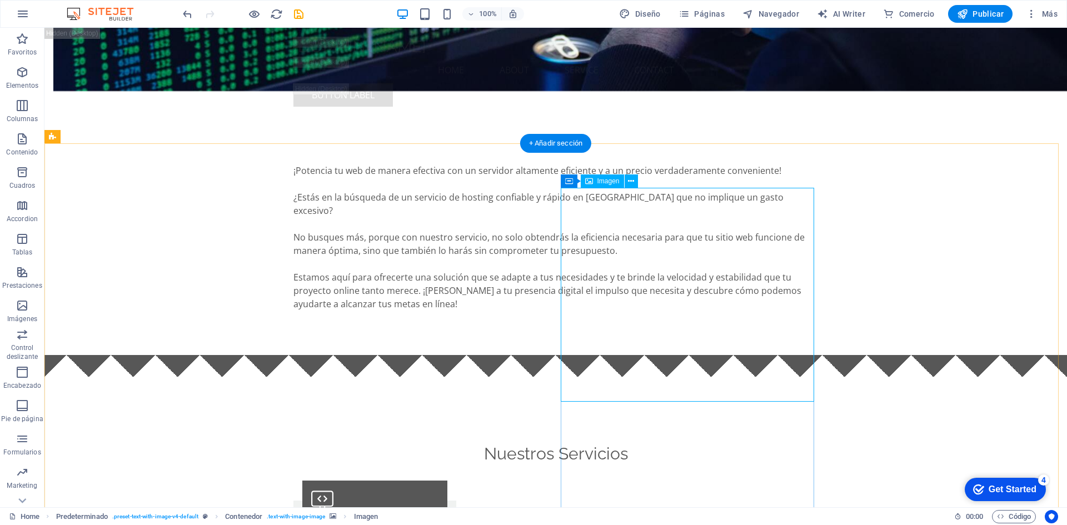
scroll to position [2873, 0]
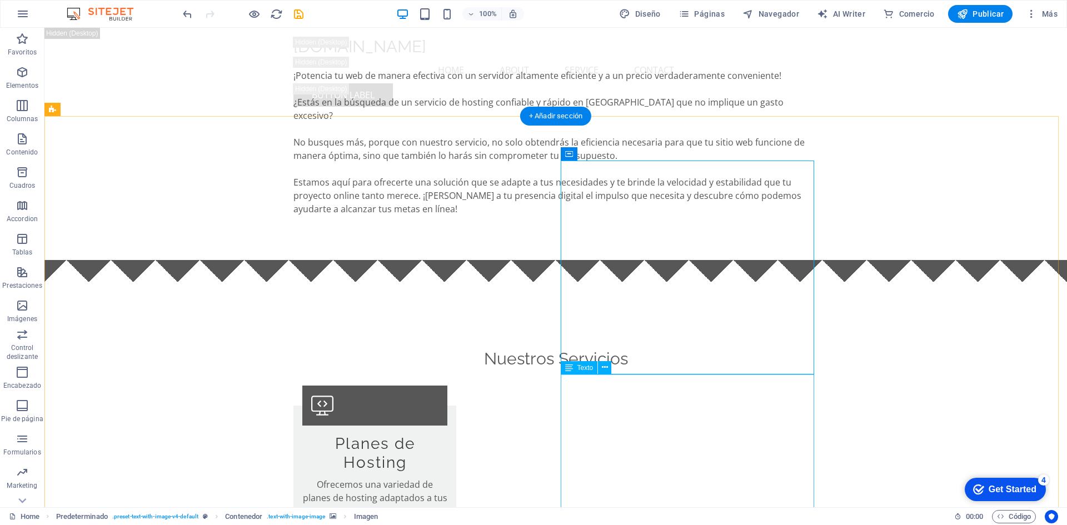
click at [606, 367] on icon at bounding box center [605, 368] width 6 height 12
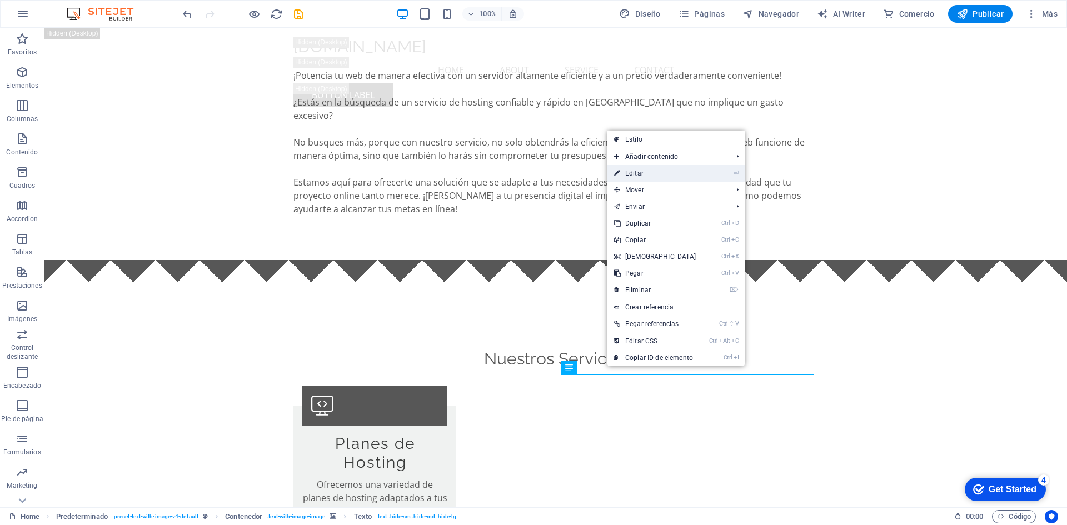
click at [639, 178] on link "⏎ Editar" at bounding box center [655, 173] width 96 height 17
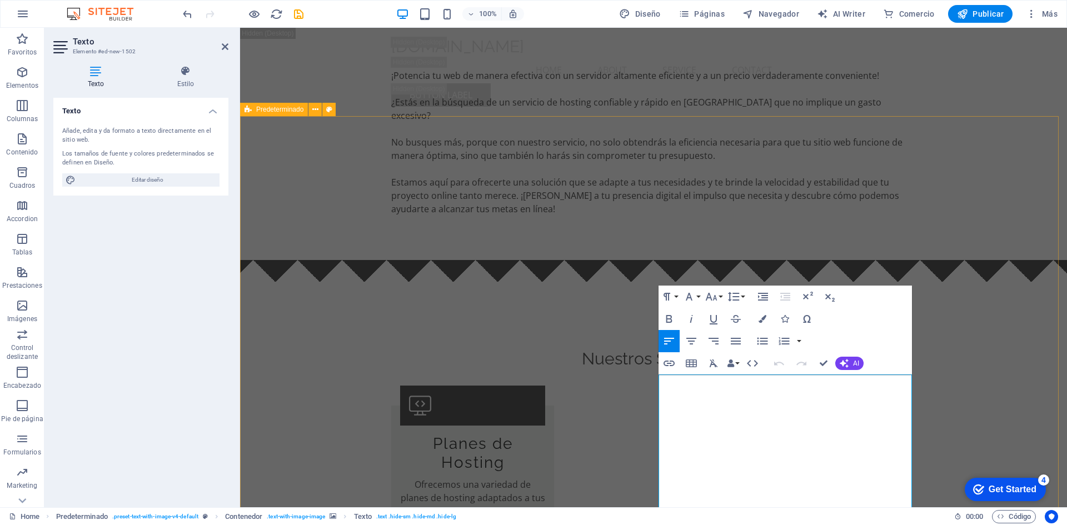
drag, startPoint x: 715, startPoint y: 499, endPoint x: 652, endPoint y: 382, distance: 132.8
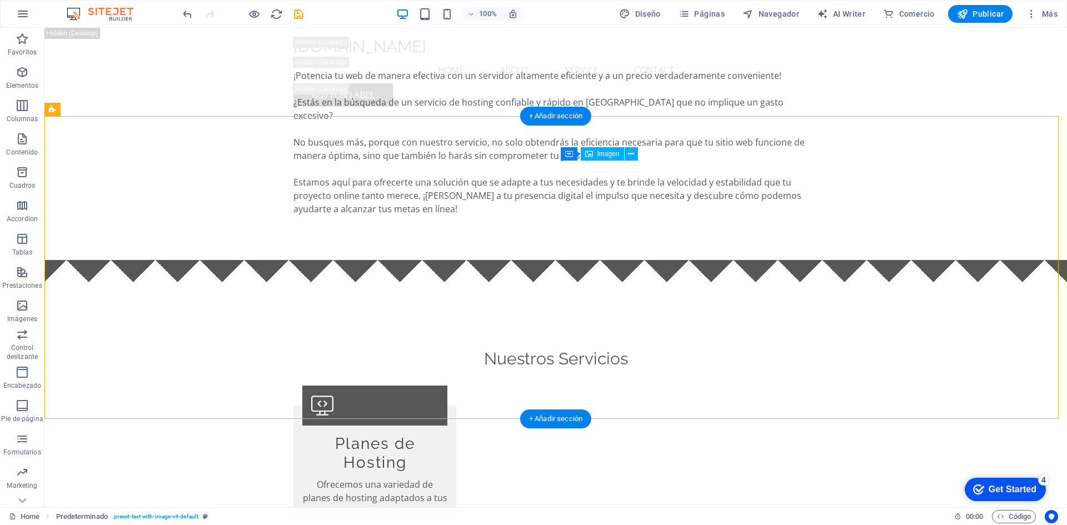
drag, startPoint x: 664, startPoint y: 290, endPoint x: 689, endPoint y: 292, distance: 25.1
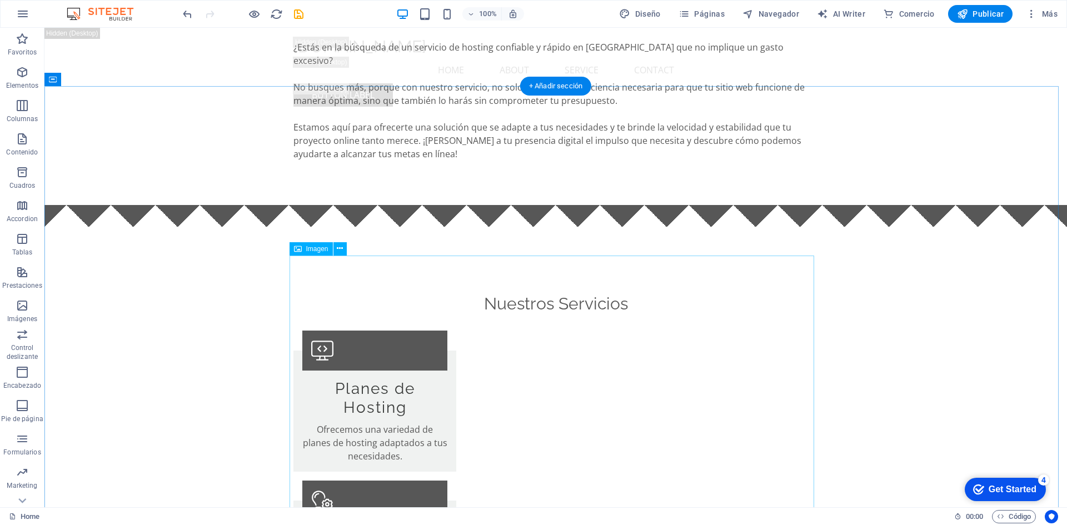
scroll to position [3206, 0]
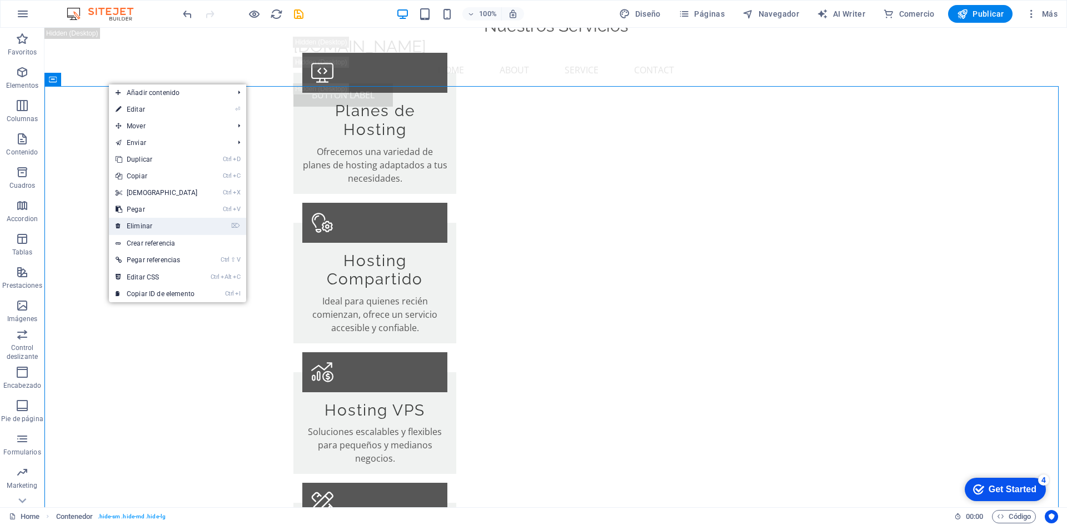
click at [140, 227] on link "⌦ Eliminar" at bounding box center [157, 226] width 96 height 17
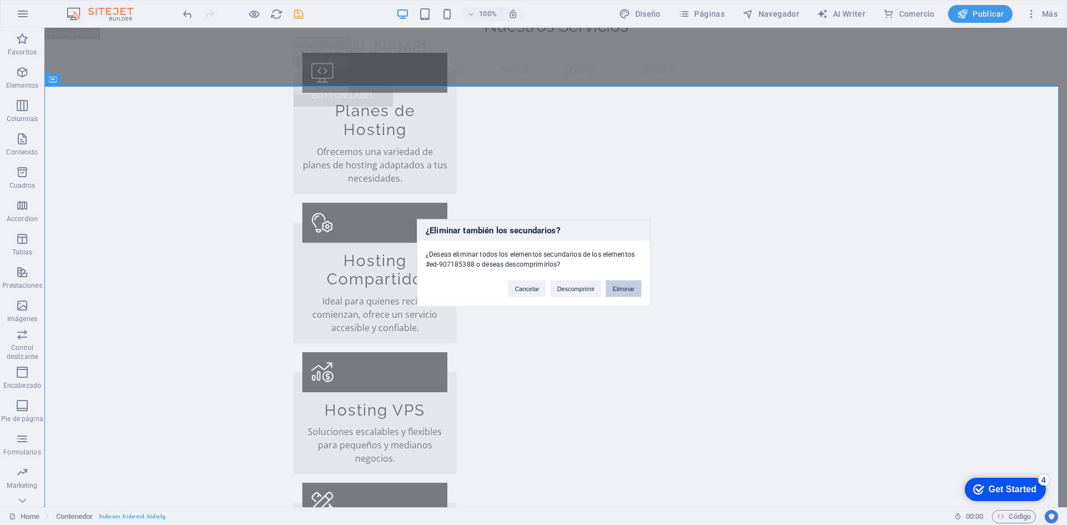
click at [634, 291] on button "Eliminar" at bounding box center [624, 288] width 36 height 17
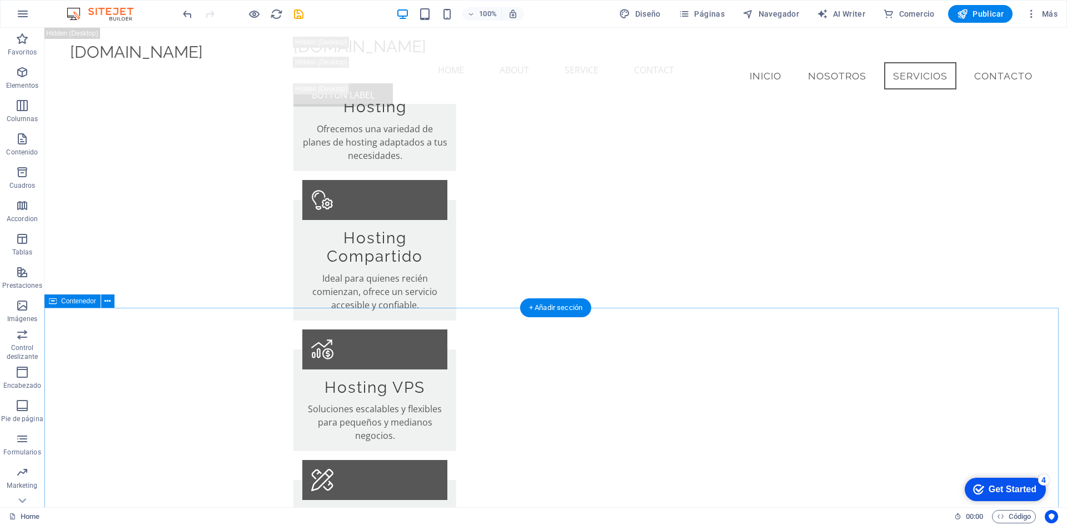
scroll to position [2928, 0]
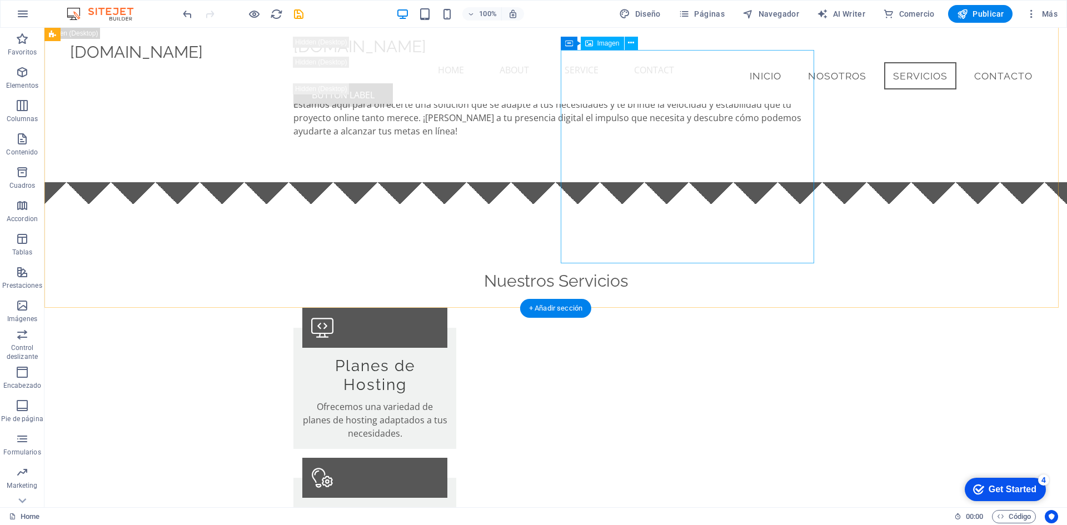
drag, startPoint x: 696, startPoint y: 222, endPoint x: 714, endPoint y: 222, distance: 17.8
drag, startPoint x: 701, startPoint y: 226, endPoint x: 708, endPoint y: 256, distance: 30.7
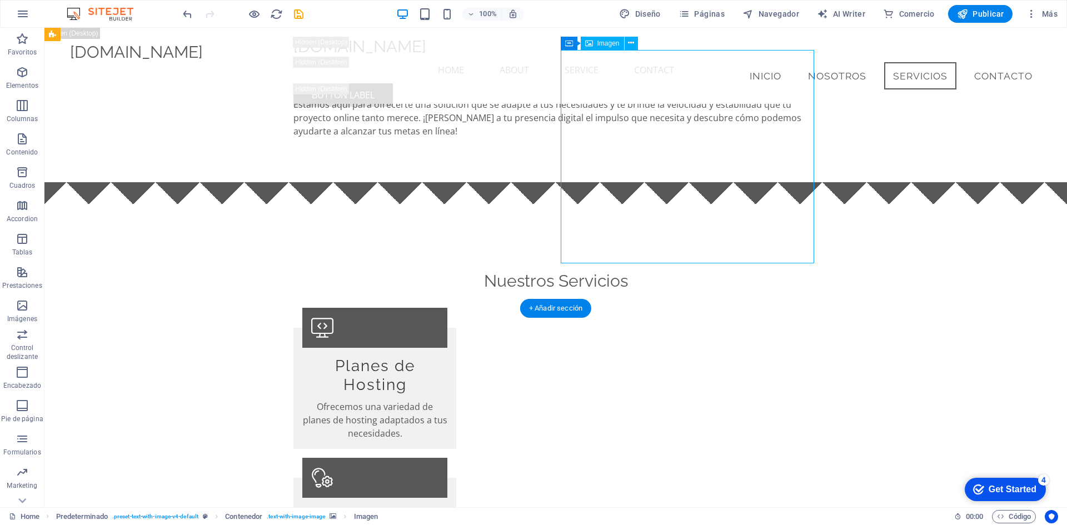
drag, startPoint x: 704, startPoint y: 235, endPoint x: 725, endPoint y: 273, distance: 44.5
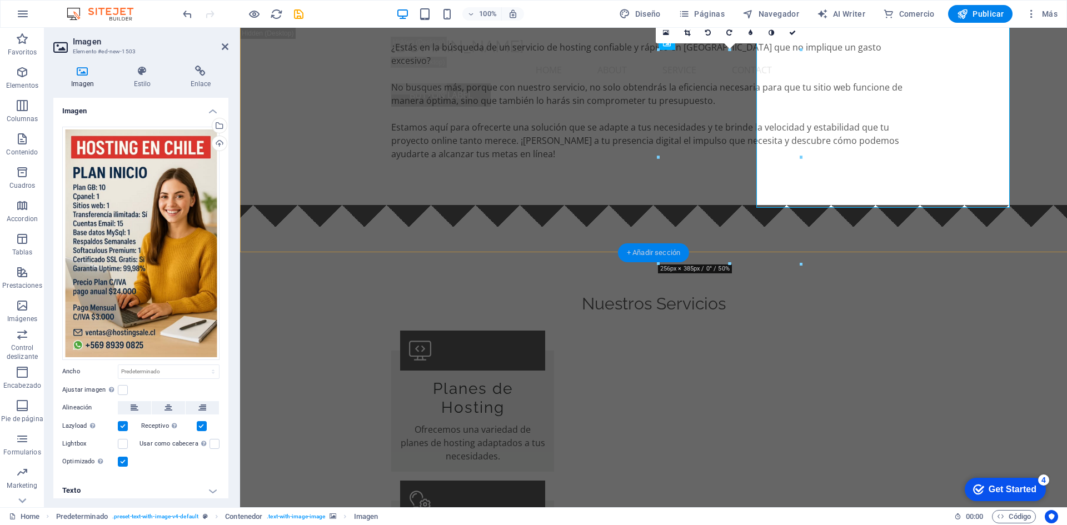
scroll to position [2984, 0]
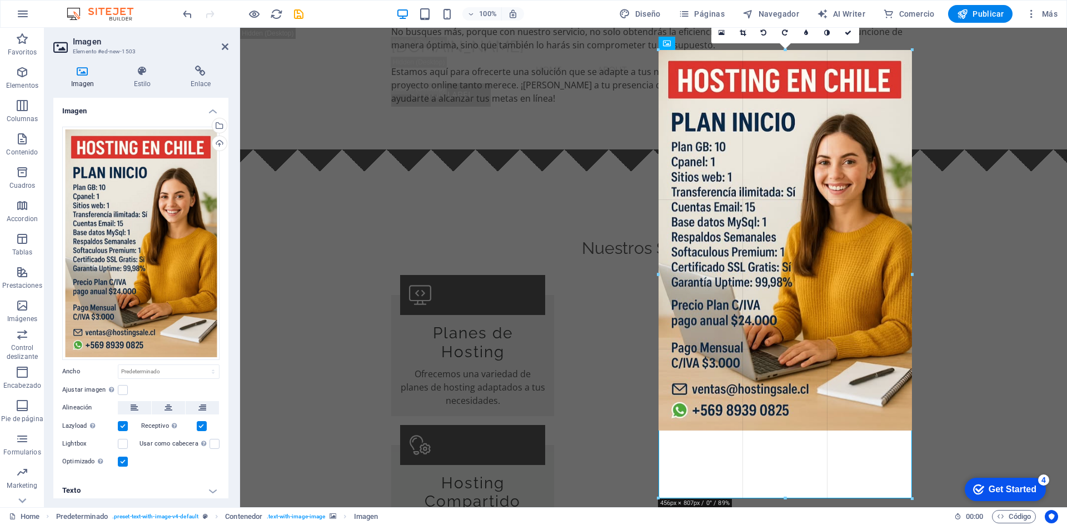
drag, startPoint x: 801, startPoint y: 157, endPoint x: 651, endPoint y: 151, distance: 150.2
type input "456"
select select "px"
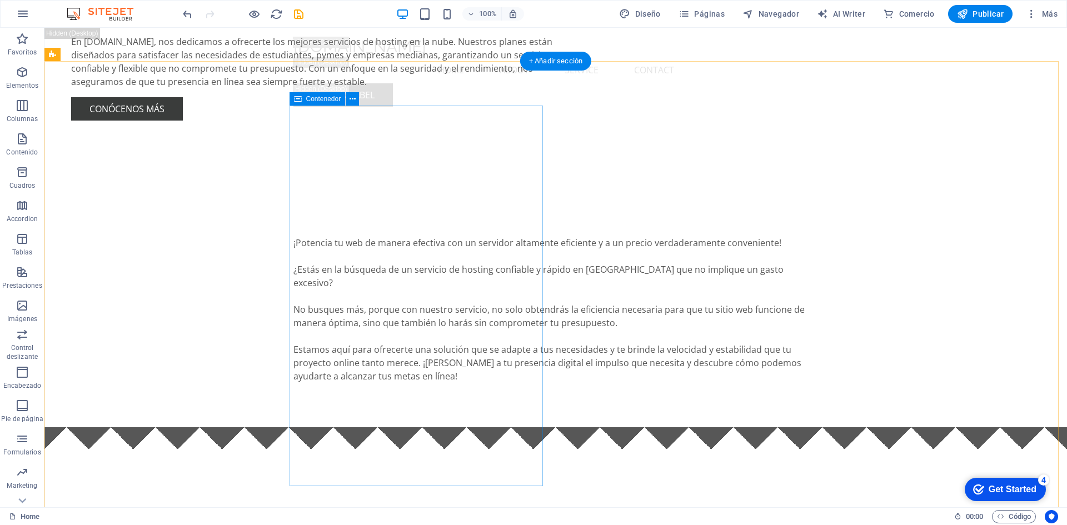
scroll to position [2928, 0]
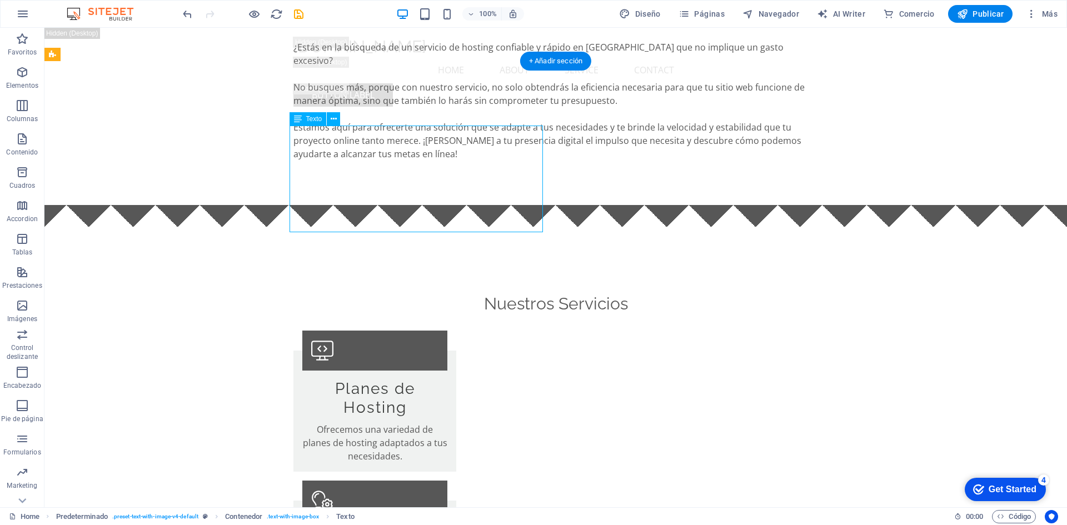
drag, startPoint x: 365, startPoint y: 228, endPoint x: 303, endPoint y: 200, distance: 67.7
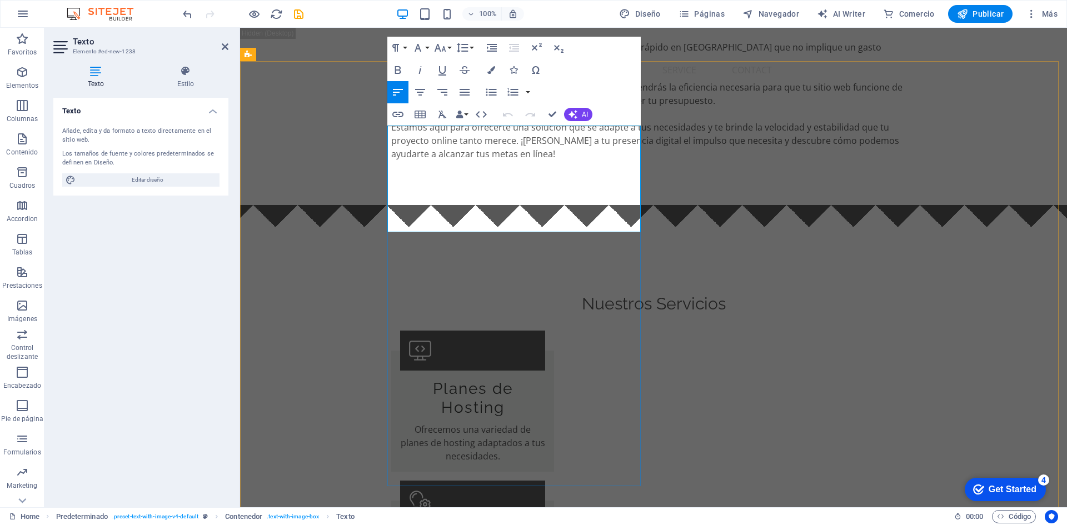
drag, startPoint x: 389, startPoint y: 135, endPoint x: 474, endPoint y: 223, distance: 123.0
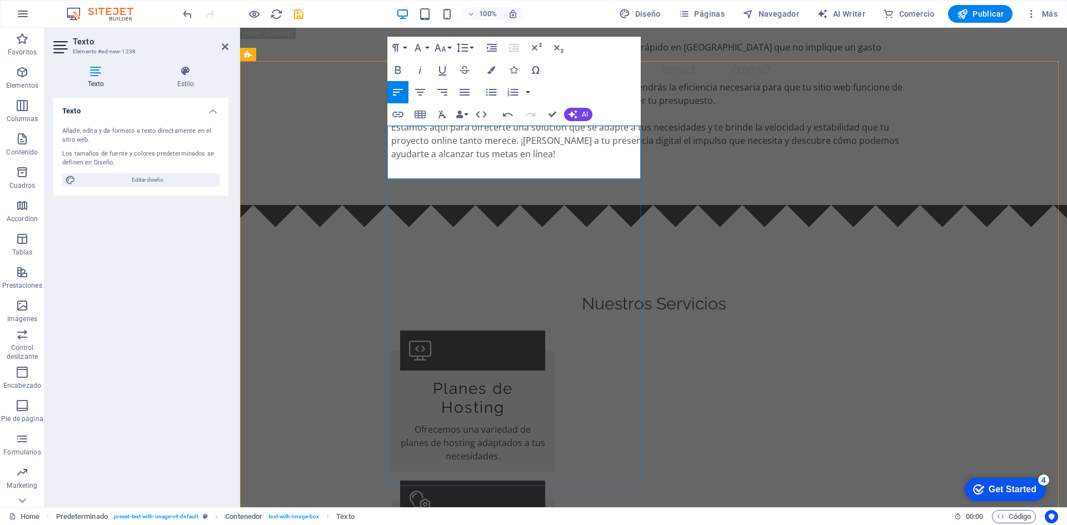
click at [574, 109] on button "AI" at bounding box center [578, 114] width 28 height 13
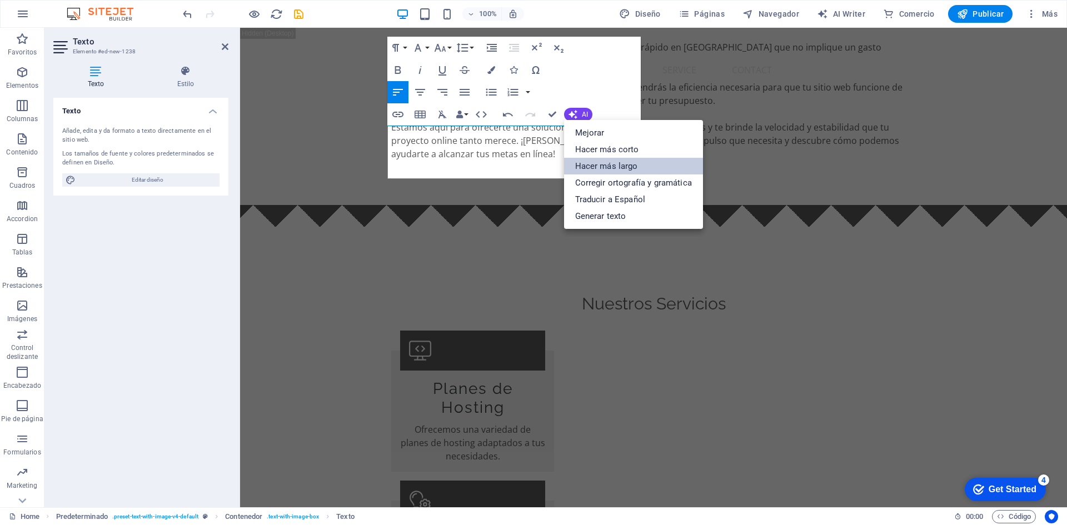
click at [595, 164] on link "Hacer más largo" at bounding box center [633, 166] width 139 height 17
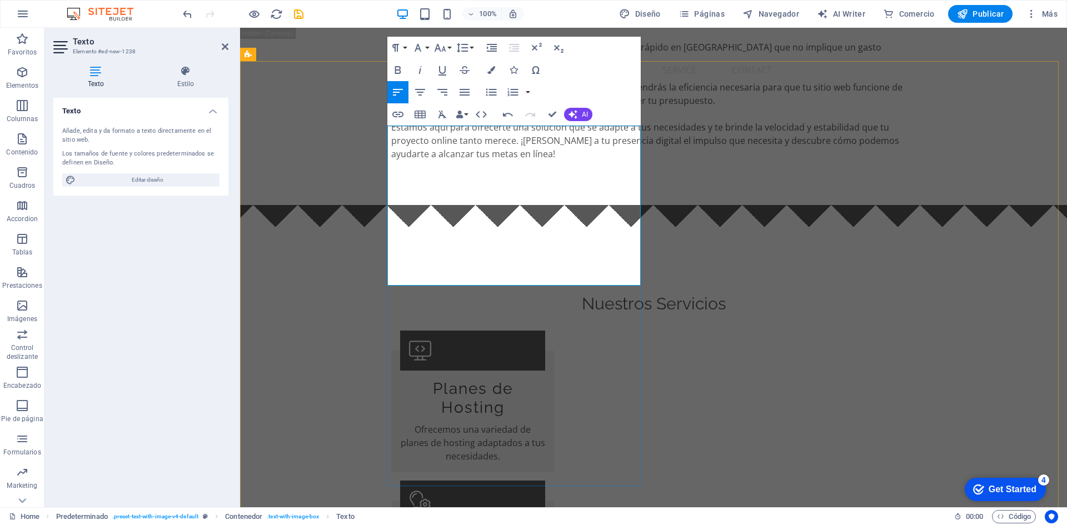
drag, startPoint x: 388, startPoint y: 135, endPoint x: 454, endPoint y: 291, distance: 169.9
click at [527, 92] on button "button" at bounding box center [528, 92] width 9 height 22
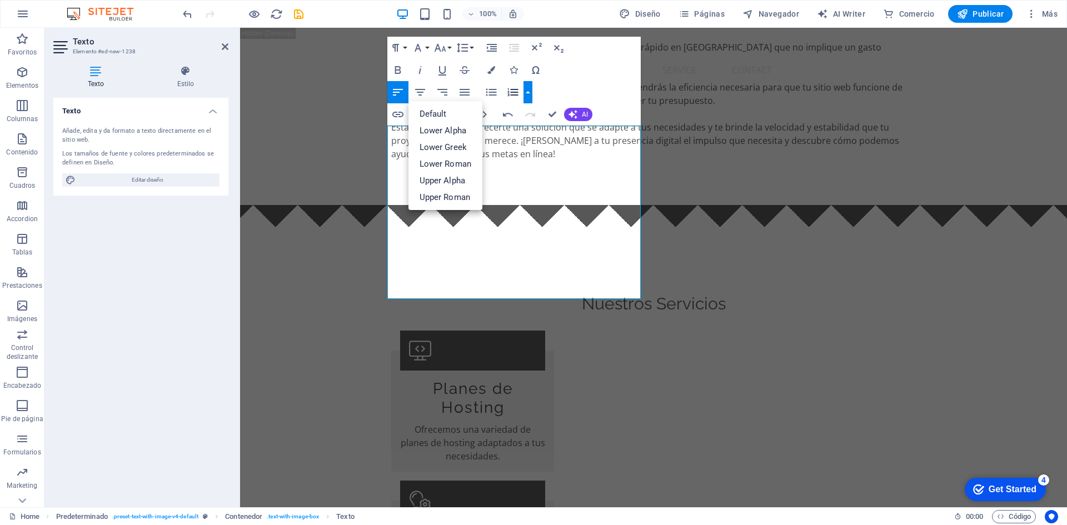
click at [527, 92] on button "button" at bounding box center [528, 92] width 9 height 22
click at [466, 90] on icon "button" at bounding box center [465, 92] width 10 height 7
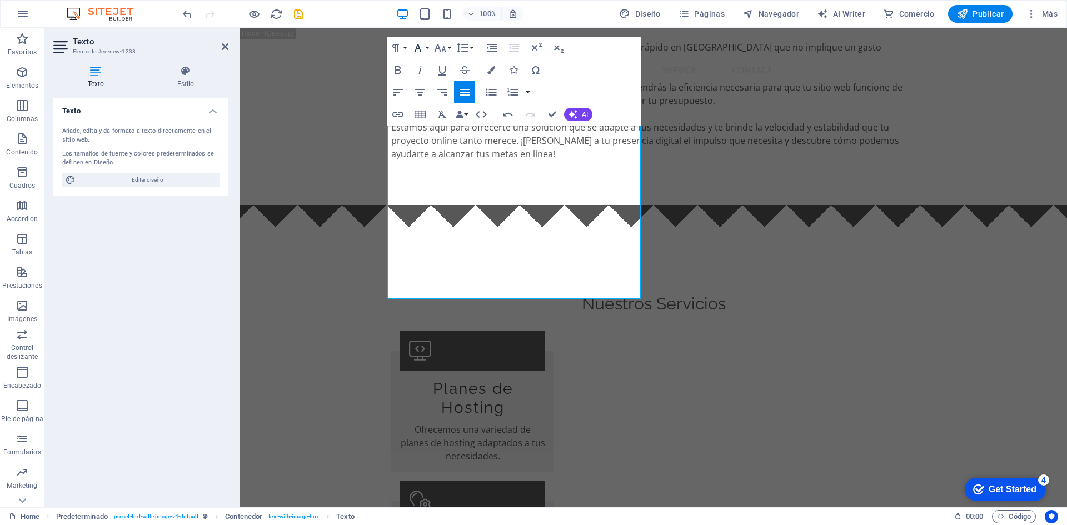
click at [416, 46] on icon "button" at bounding box center [417, 47] width 13 height 13
click at [421, 70] on icon "button" at bounding box center [420, 69] width 13 height 13
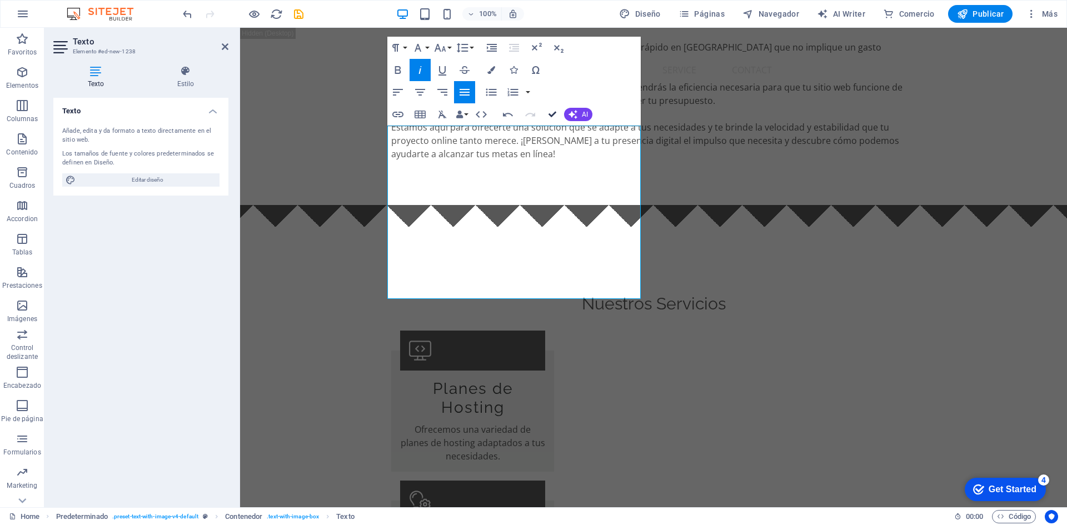
drag, startPoint x: 555, startPoint y: 116, endPoint x: 509, endPoint y: 88, distance: 53.4
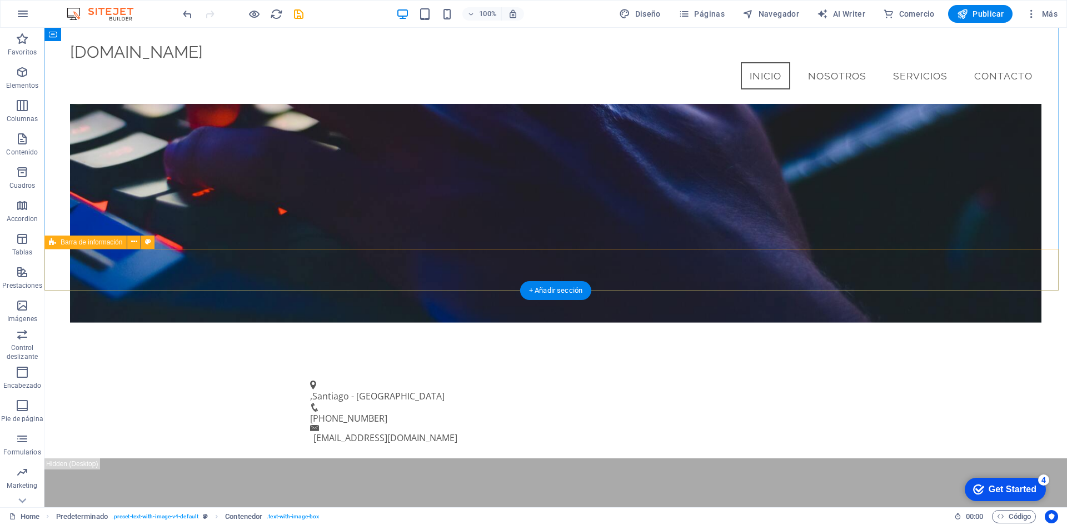
scroll to position [0, 0]
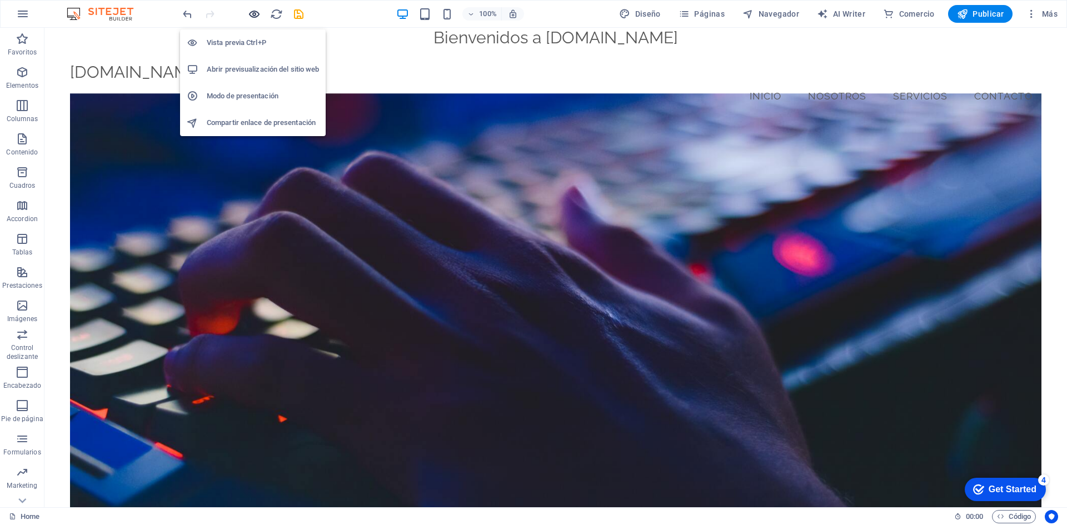
click at [254, 15] on icon "button" at bounding box center [254, 14] width 13 height 13
click at [257, 76] on h6 "Abrir previsualización del sitio web" at bounding box center [263, 69] width 112 height 13
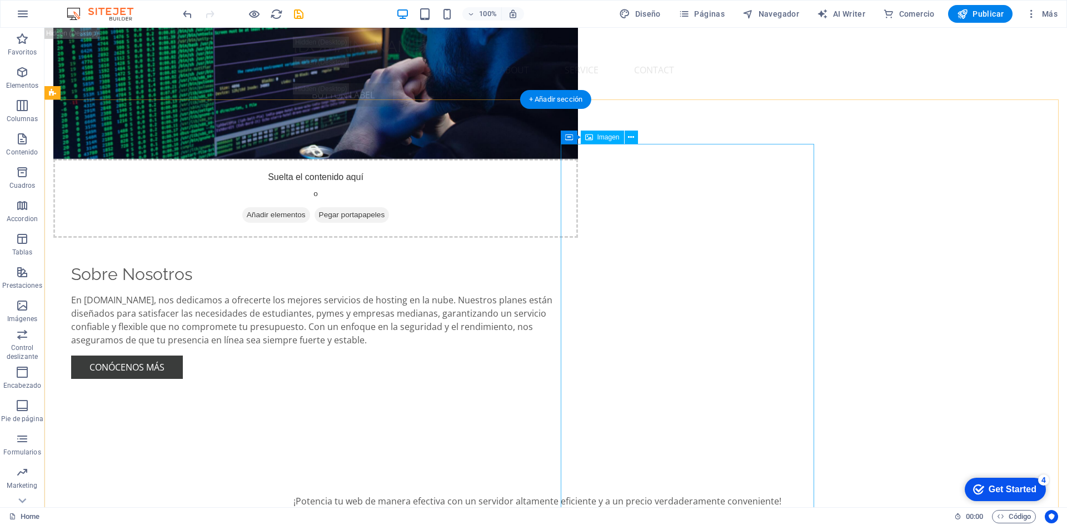
scroll to position [2890, 0]
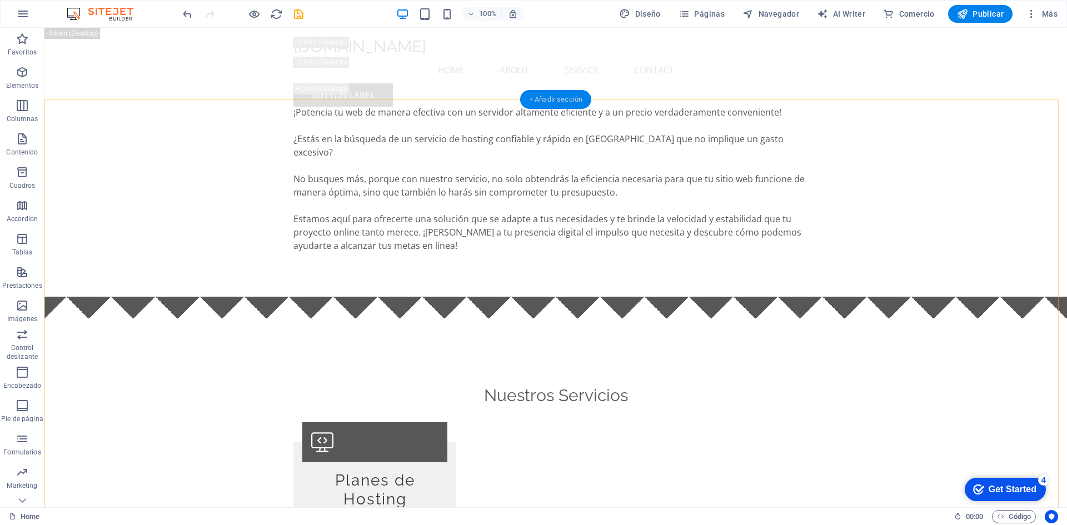
drag, startPoint x: 568, startPoint y: 95, endPoint x: 332, endPoint y: 68, distance: 237.8
click at [567, 96] on div "+ Añadir sección" at bounding box center [555, 99] width 71 height 19
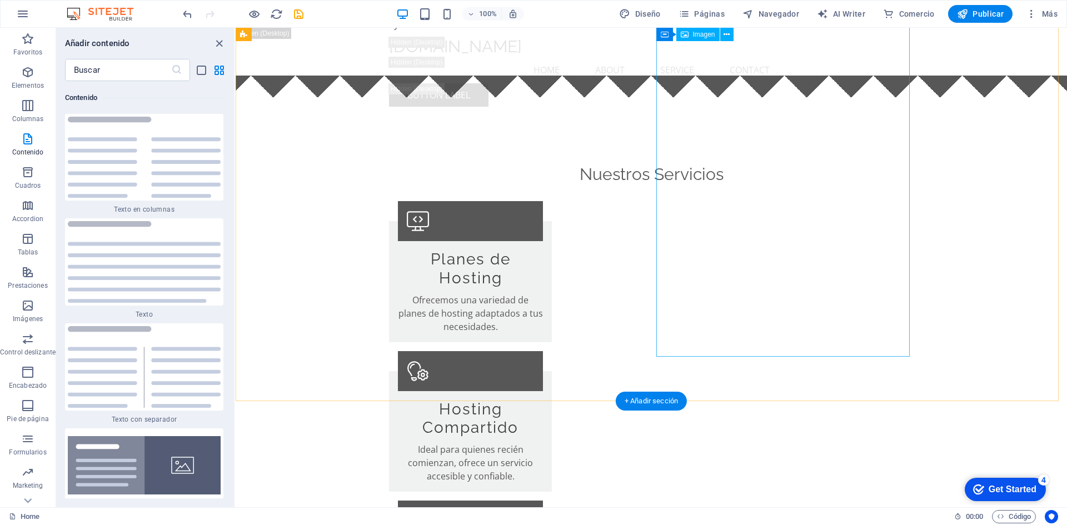
scroll to position [2669, 0]
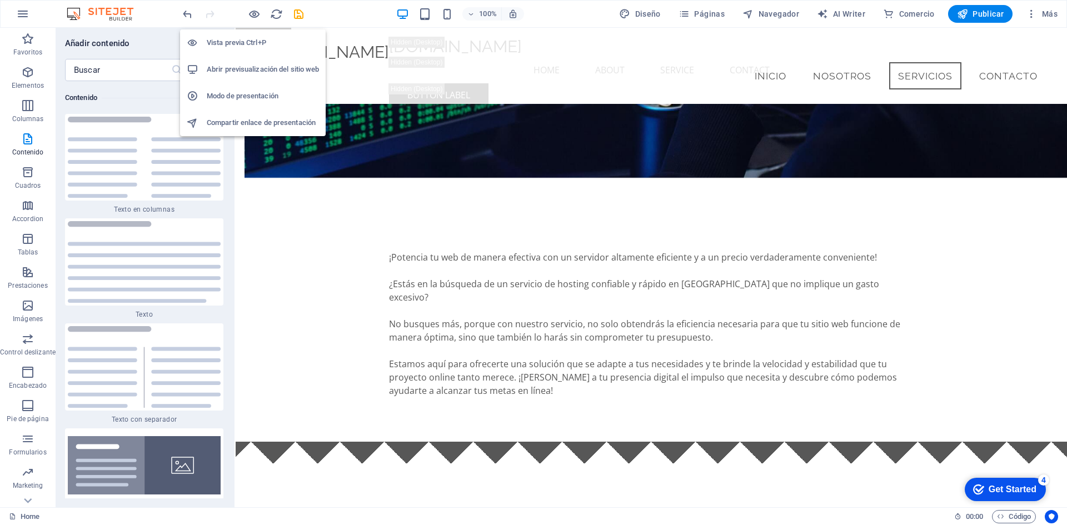
click at [244, 66] on h6 "Abrir previsualización del sitio web" at bounding box center [263, 69] width 112 height 13
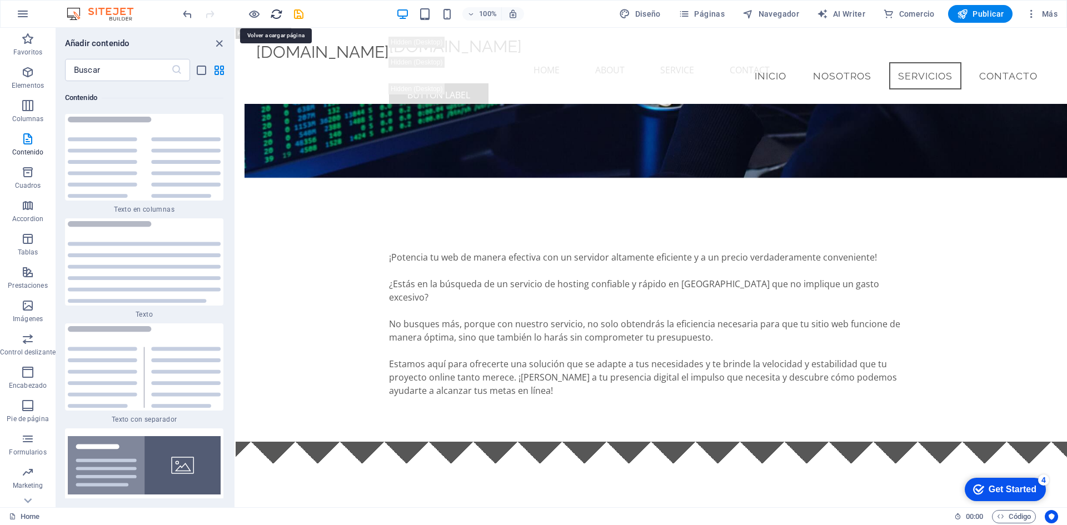
click at [0, 0] on icon "reload" at bounding box center [0, 0] width 0 height 0
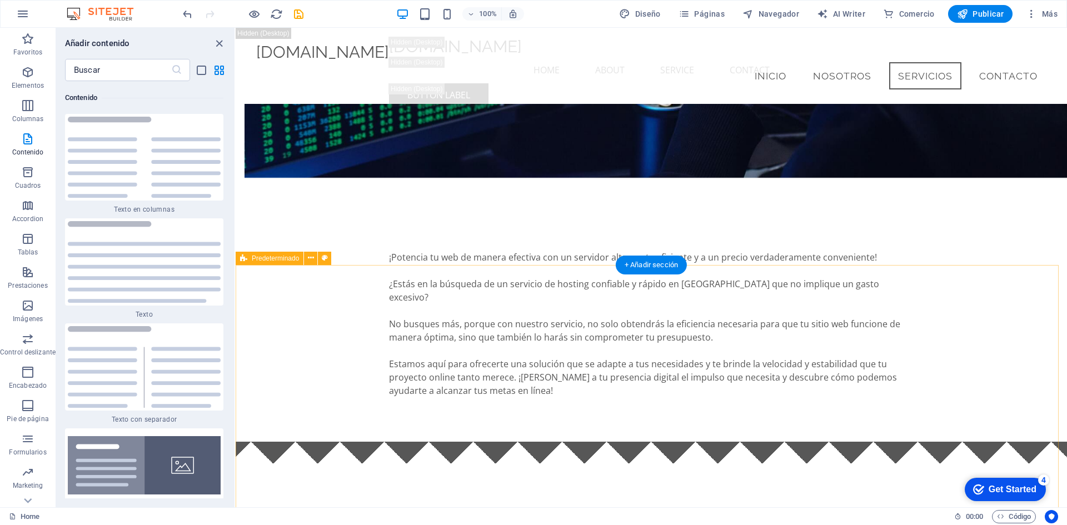
click at [273, 257] on span "Predeterminado" at bounding box center [275, 258] width 47 height 7
click at [315, 260] on button at bounding box center [310, 258] width 13 height 13
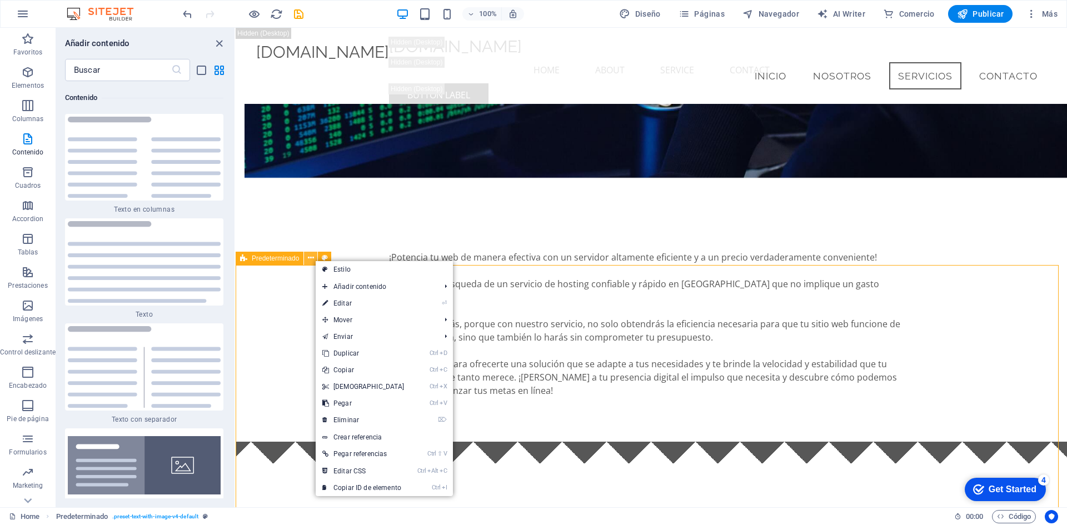
click at [315, 260] on button at bounding box center [310, 258] width 13 height 13
click at [335, 266] on link "Estilo" at bounding box center [384, 269] width 137 height 17
select select "rem"
select select "px"
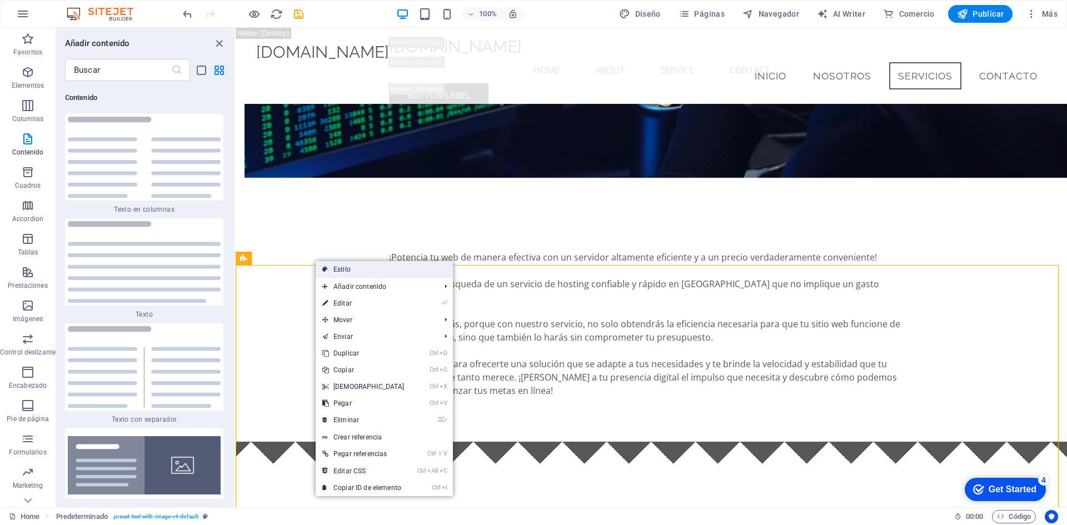
select select "preset-text-with-image-v4-default"
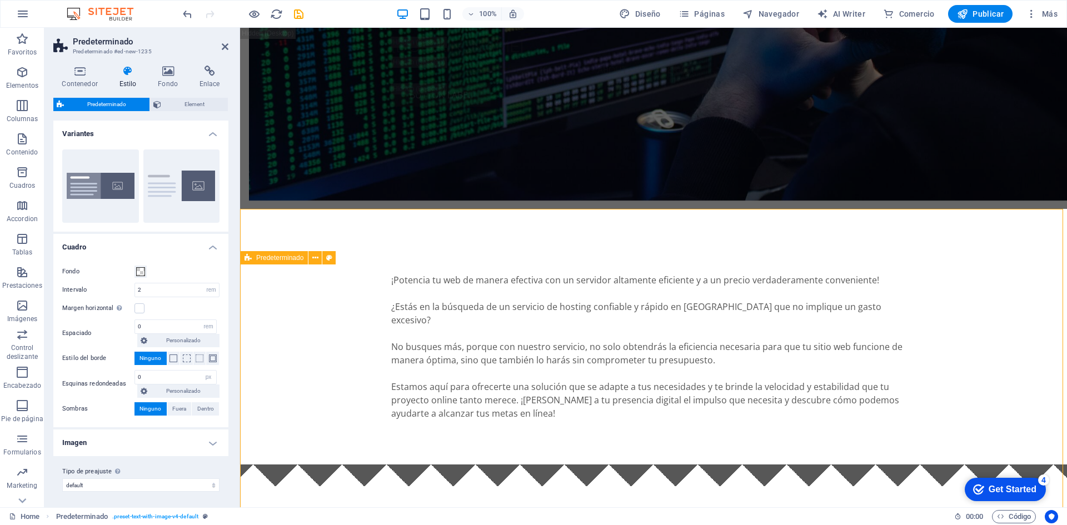
scroll to position [2725, 0]
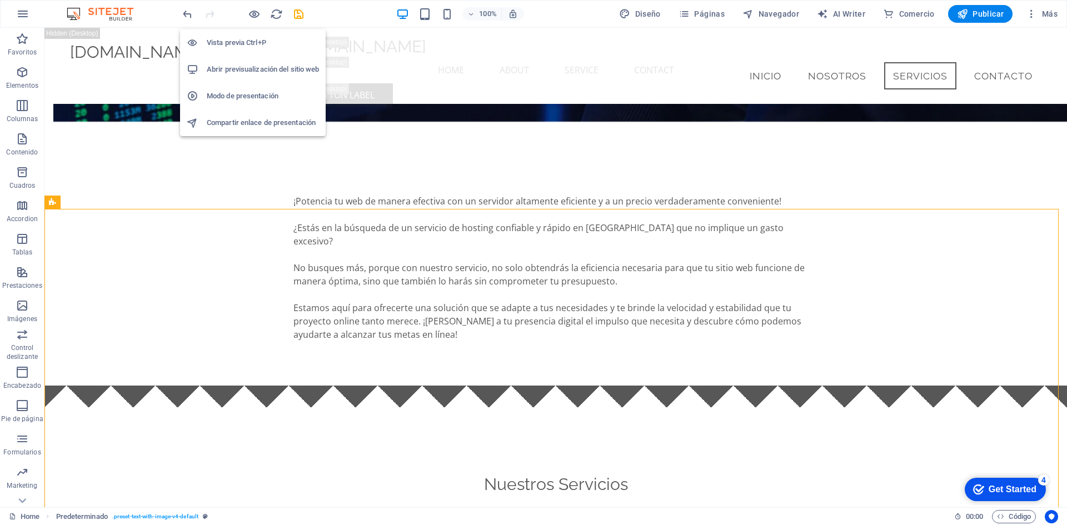
click at [257, 89] on h6 "Modo de presentación" at bounding box center [263, 95] width 112 height 13
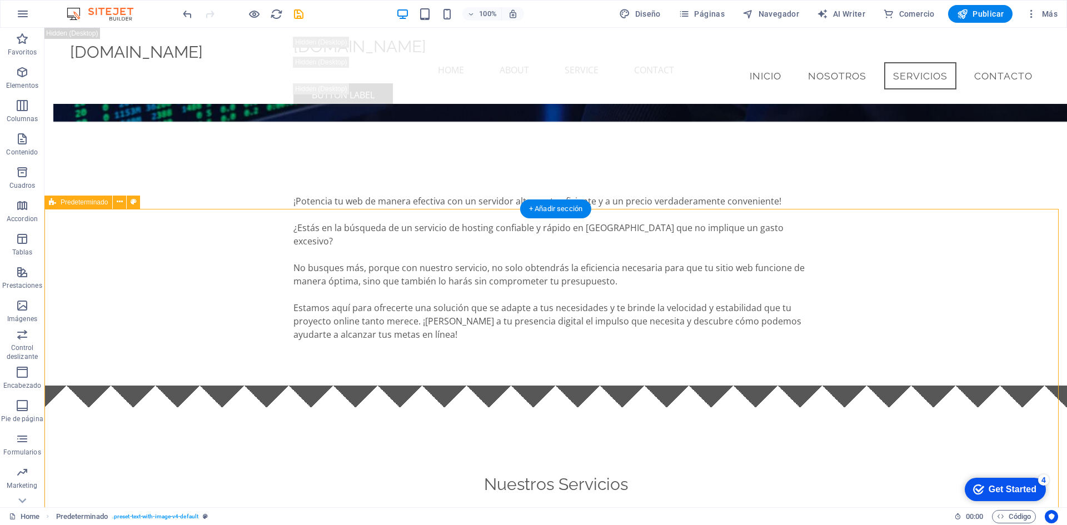
click at [119, 203] on icon at bounding box center [120, 202] width 6 height 12
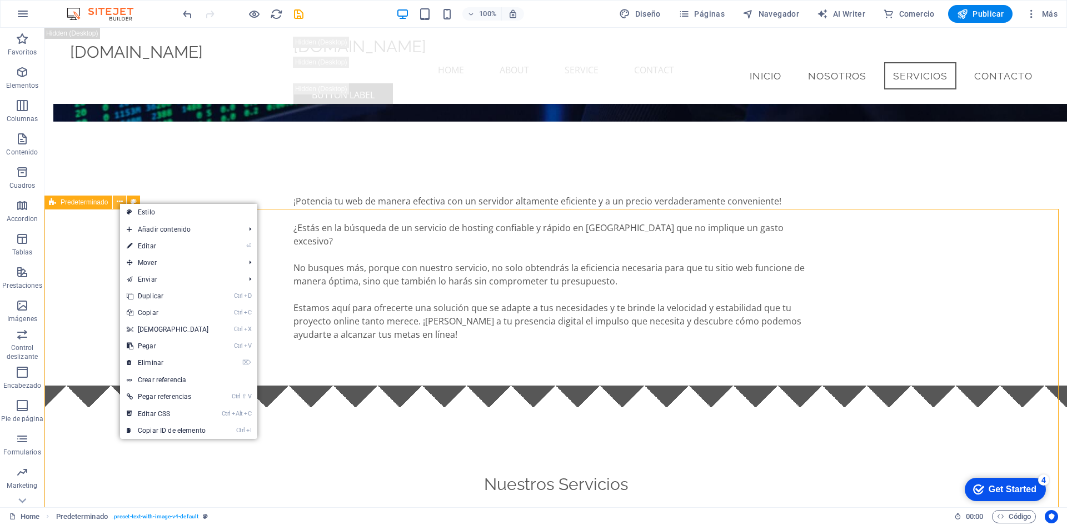
click at [119, 203] on icon at bounding box center [120, 202] width 6 height 12
click at [85, 205] on span "Predeterminado" at bounding box center [84, 202] width 47 height 7
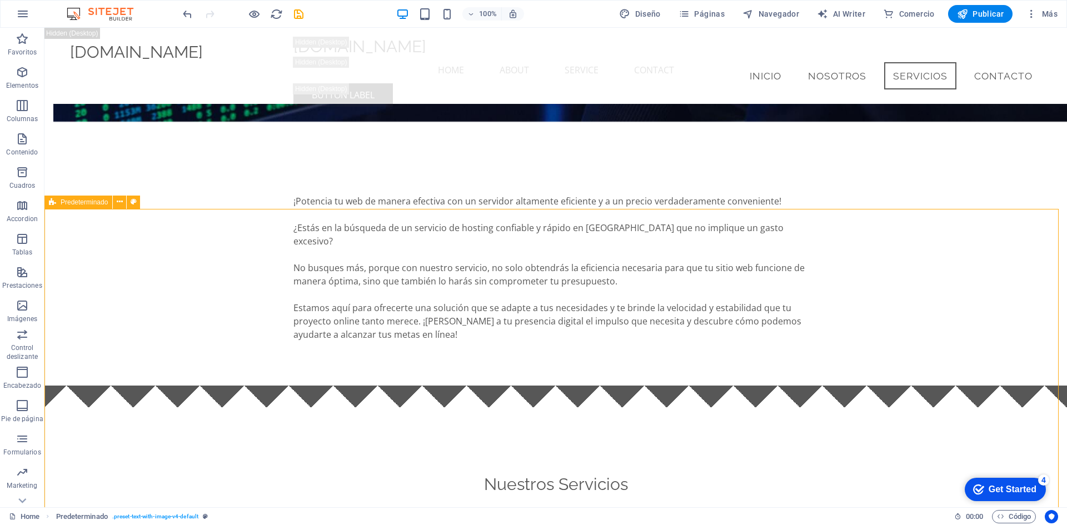
click at [87, 199] on span "Predeterminado" at bounding box center [84, 202] width 47 height 7
click at [134, 202] on icon at bounding box center [134, 202] width 6 height 12
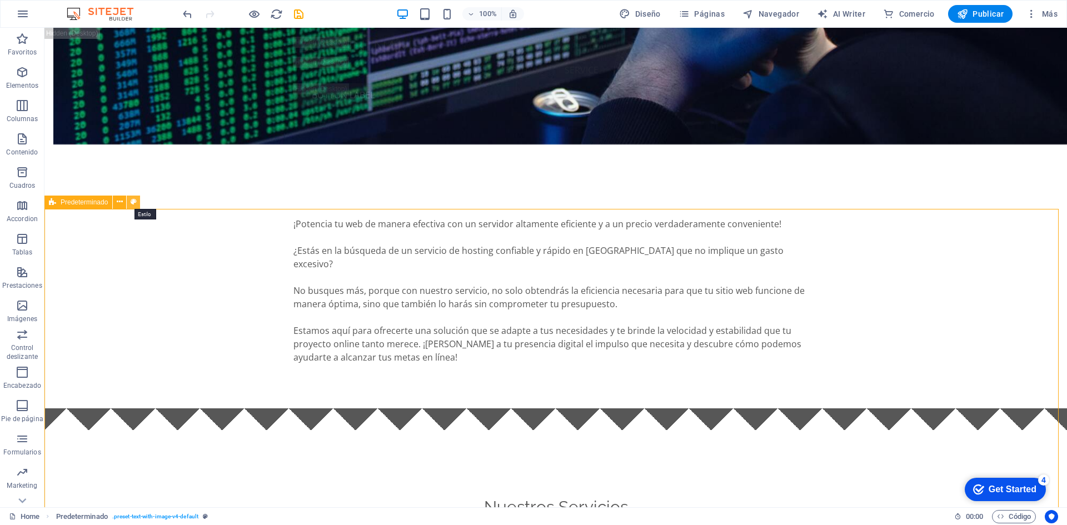
select select "rem"
select select "px"
select select "preset-text-with-image-v4-default"
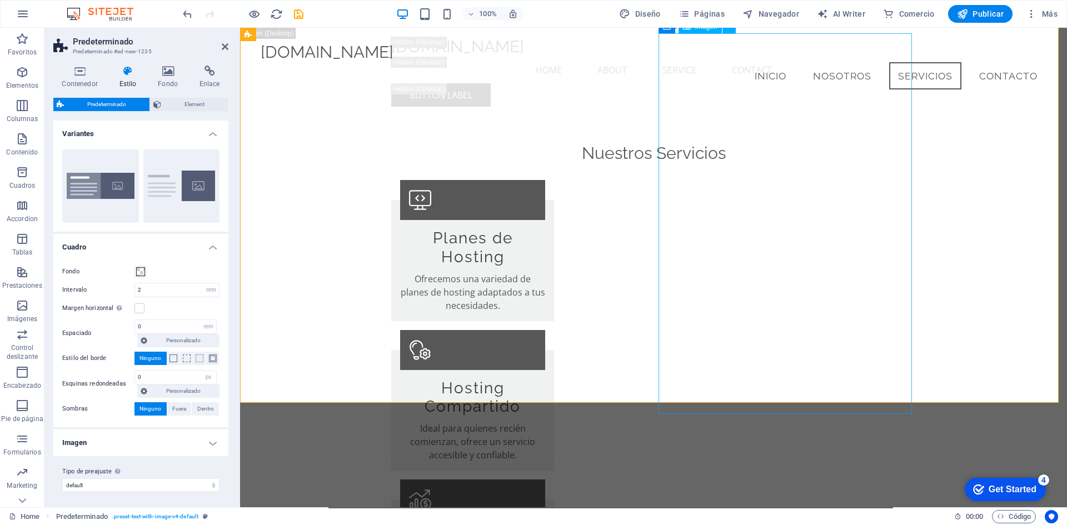
scroll to position [3001, 0]
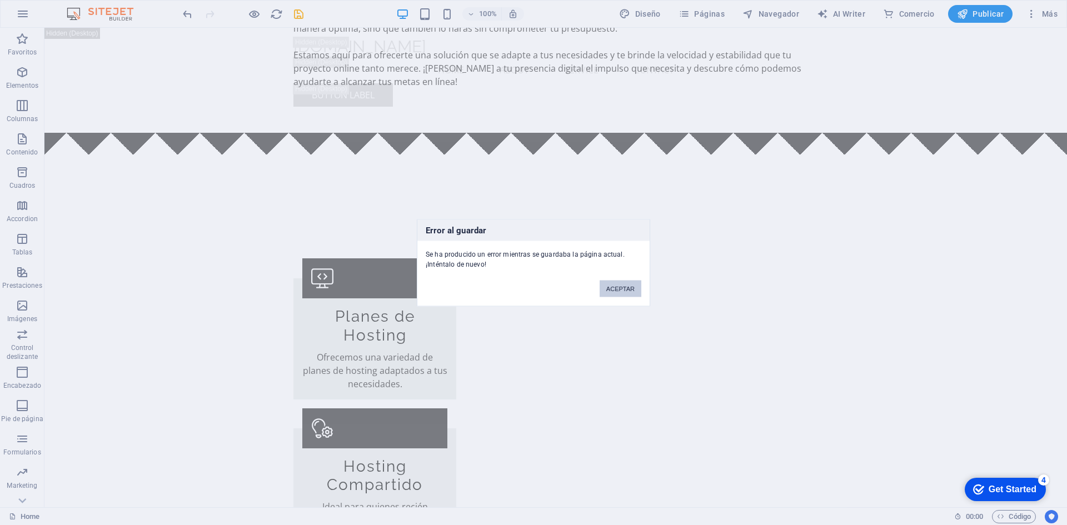
click at [615, 283] on button "ACEPTAR" at bounding box center [621, 288] width 42 height 17
